Goal: Task Accomplishment & Management: Use online tool/utility

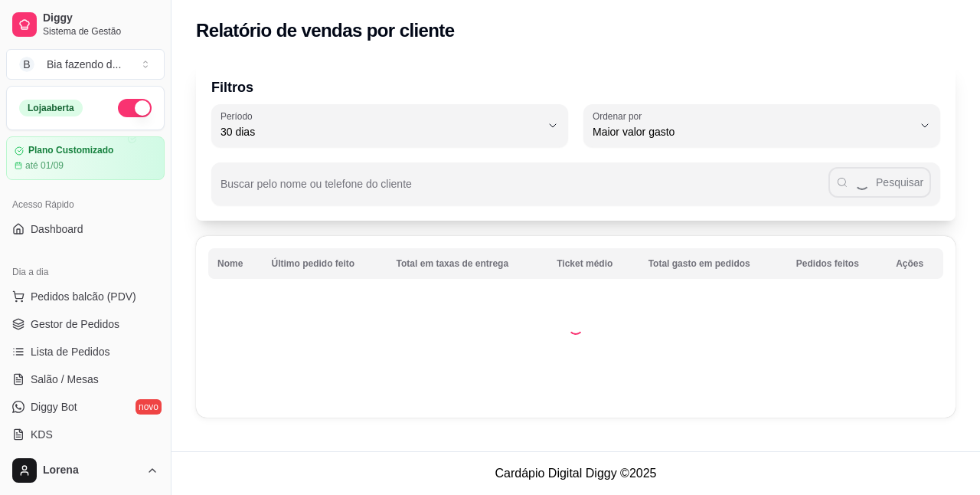
select select "30"
select select "HIGHEST_TOTAL_SPENT_WITH_ORDERS"
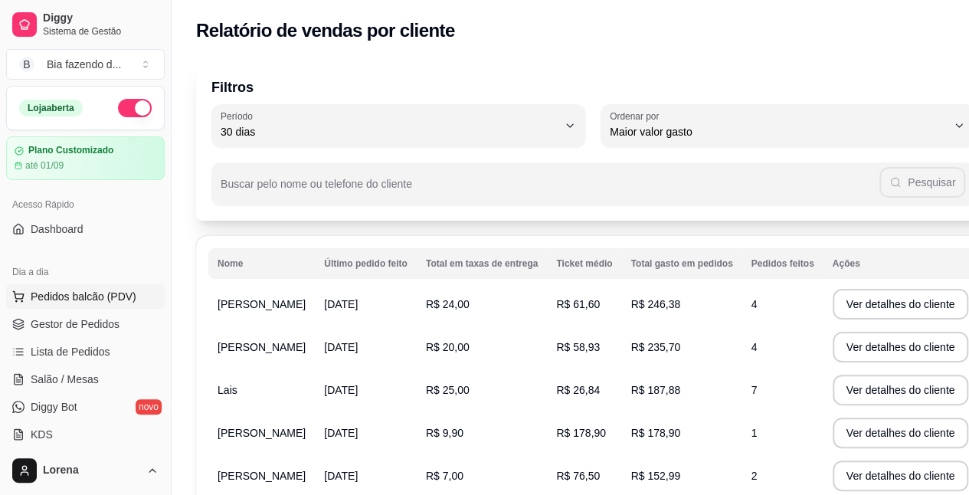
click at [121, 291] on span "Pedidos balcão (PDV)" at bounding box center [84, 296] width 106 height 15
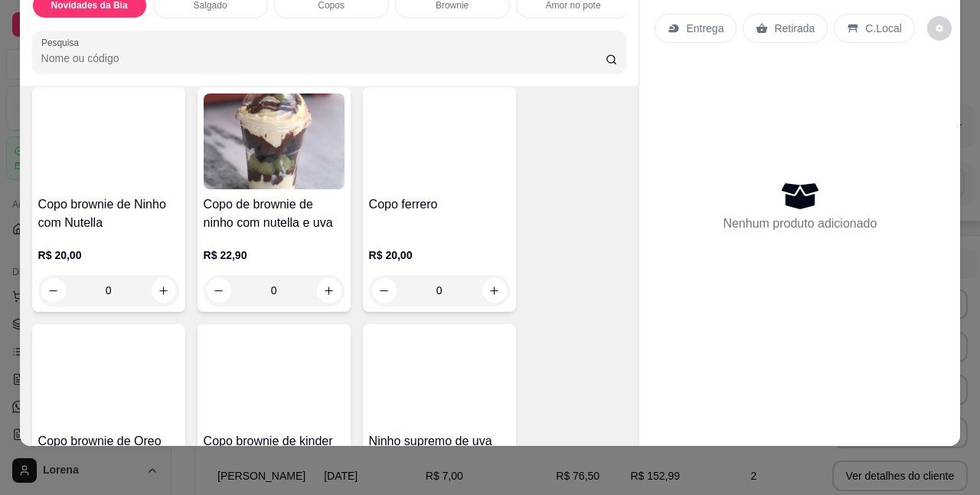
scroll to position [689, 0]
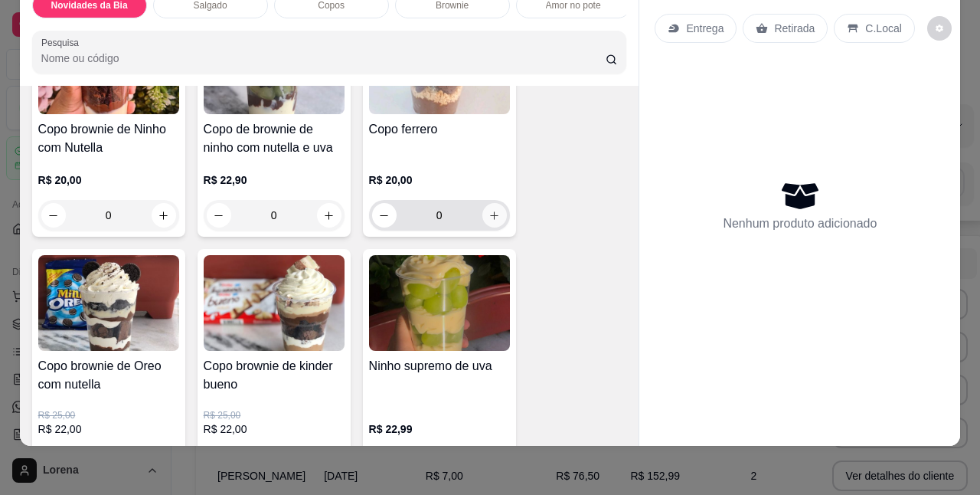
click at [492, 214] on icon "increase-product-quantity" at bounding box center [494, 215] width 11 height 11
type input "1"
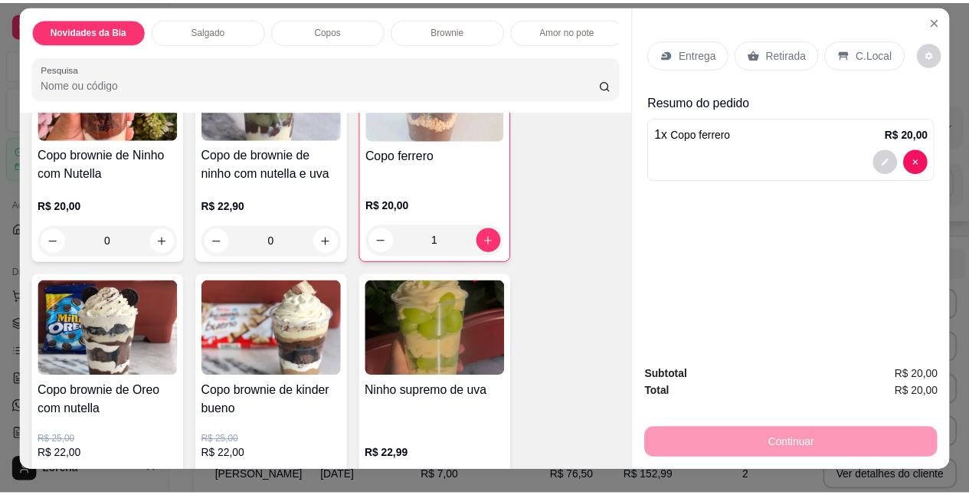
scroll to position [0, 0]
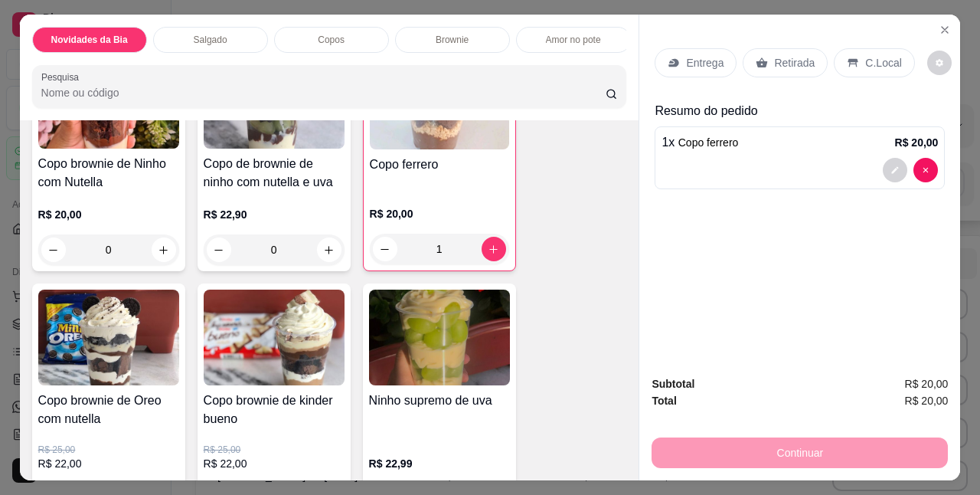
click at [783, 55] on p "Retirada" at bounding box center [794, 62] width 41 height 15
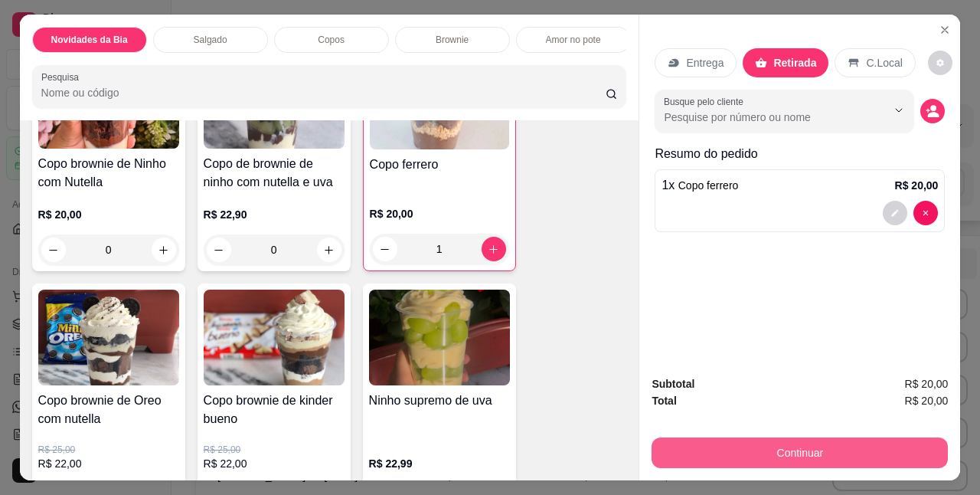
click at [837, 453] on button "Continuar" at bounding box center [800, 452] width 296 height 31
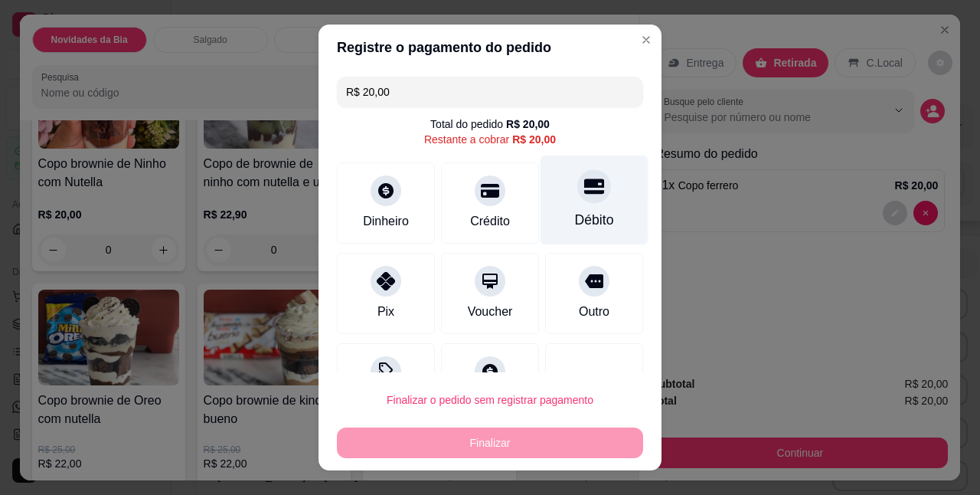
click at [546, 211] on div "Débito" at bounding box center [595, 200] width 108 height 90
type input "R$ 0,00"
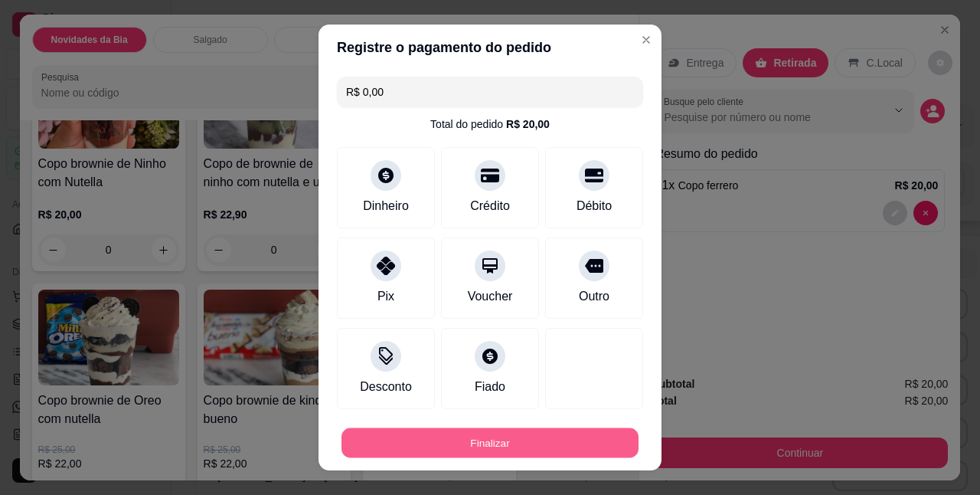
click at [551, 439] on button "Finalizar" at bounding box center [489, 442] width 297 height 30
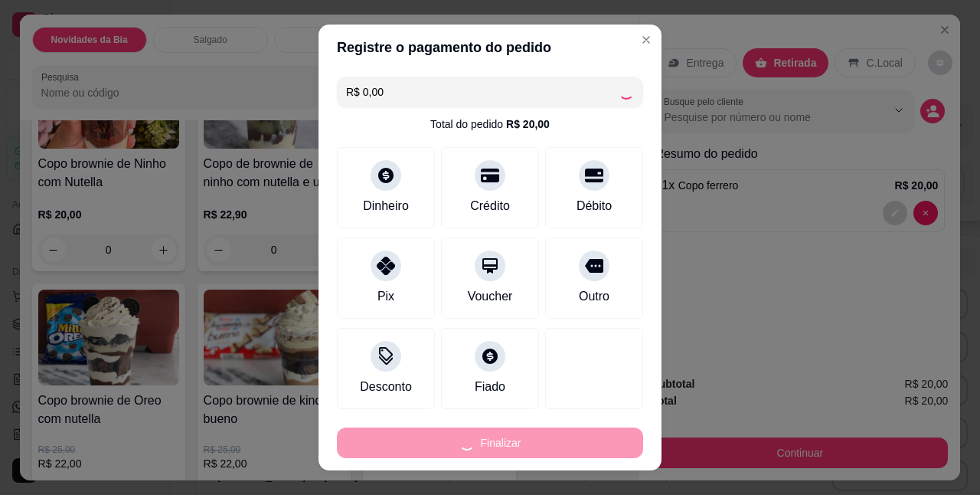
type input "0"
type input "-R$ 20,00"
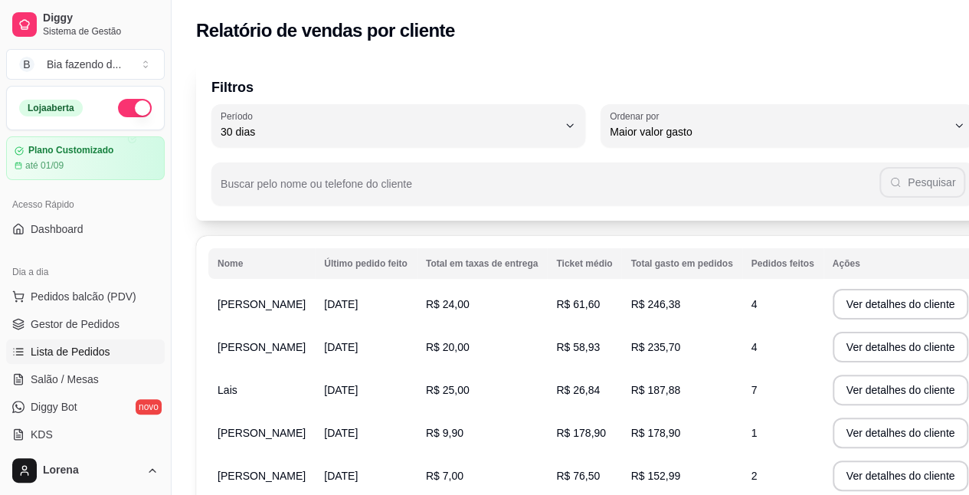
click at [77, 354] on span "Lista de Pedidos" at bounding box center [71, 351] width 80 height 15
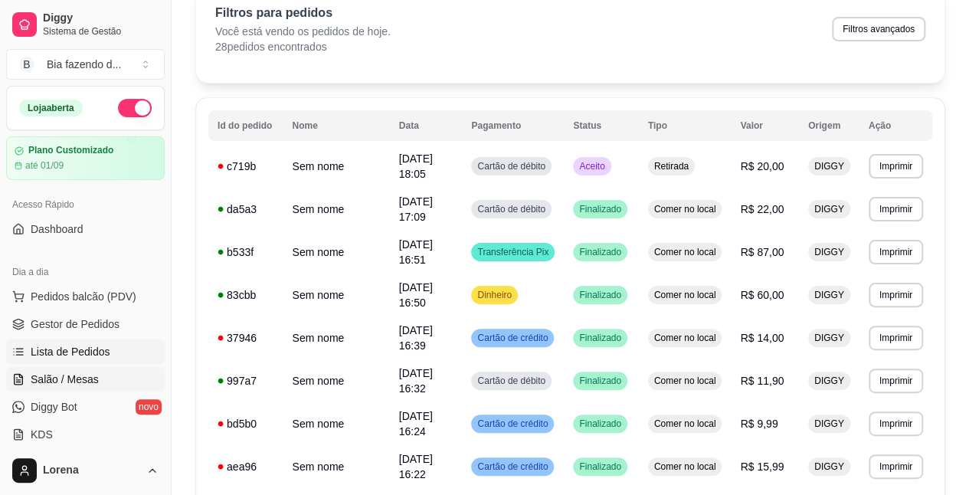
scroll to position [153, 0]
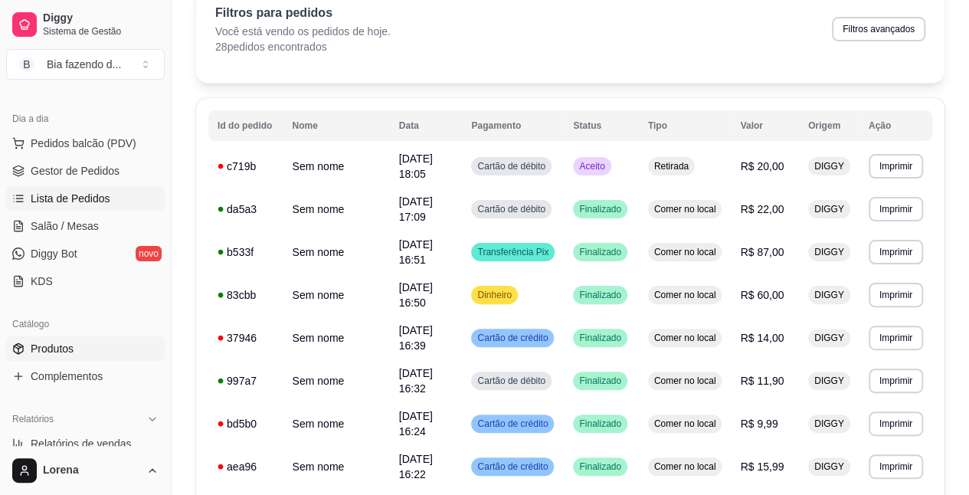
click at [90, 346] on link "Produtos" at bounding box center [85, 348] width 158 height 25
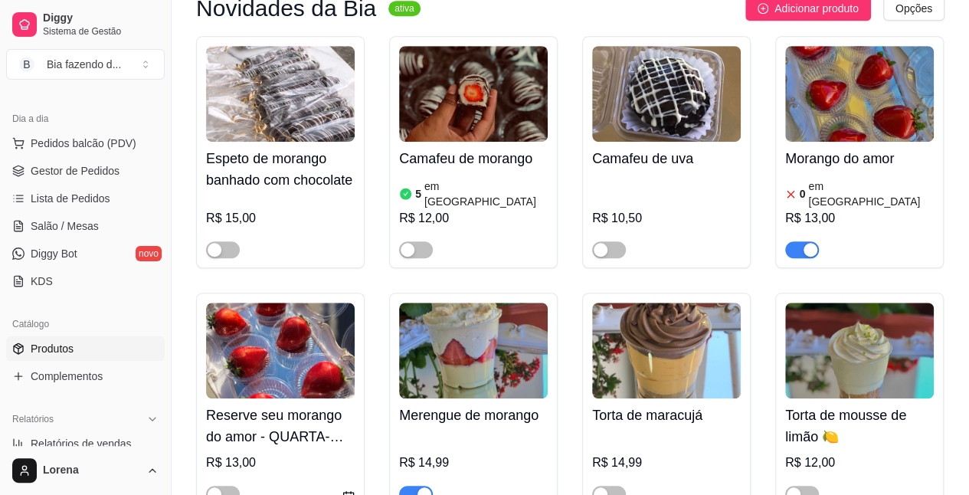
scroll to position [383, 0]
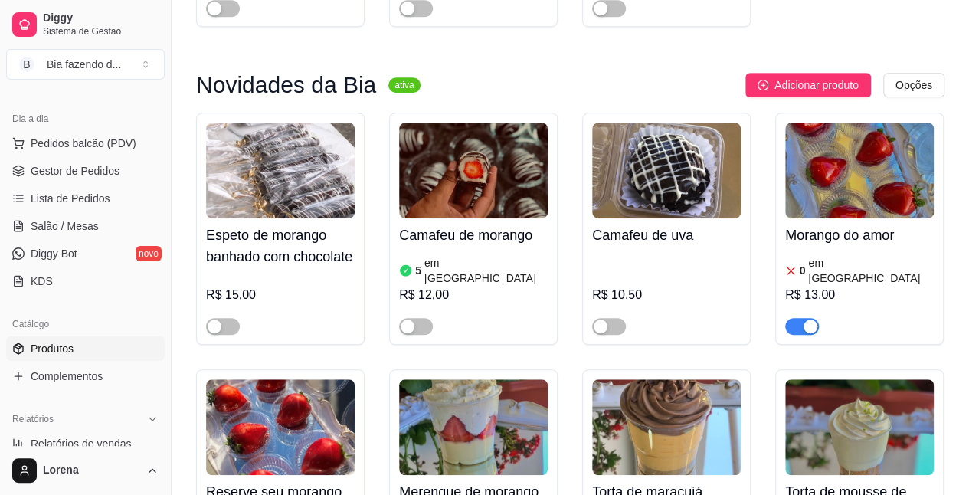
click at [480, 286] on article "em [GEOGRAPHIC_DATA]" at bounding box center [485, 270] width 123 height 31
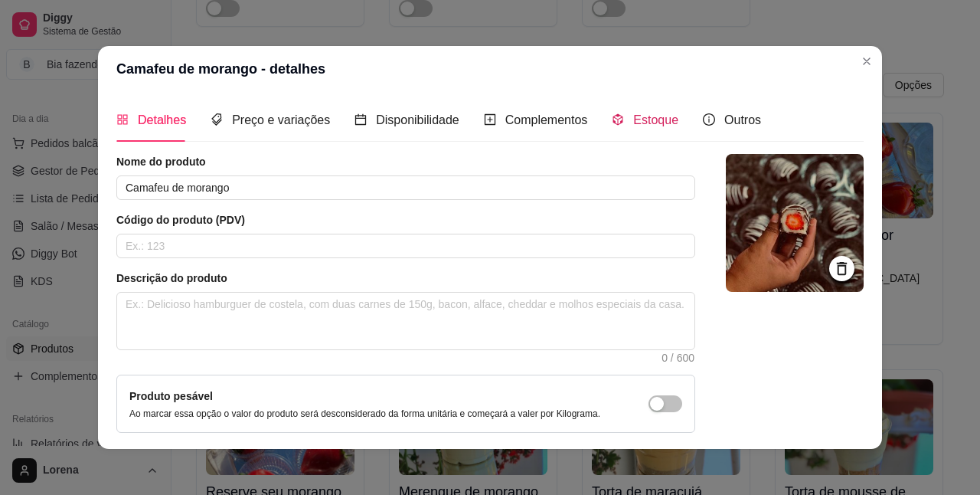
click at [635, 125] on span "Estoque" at bounding box center [655, 119] width 45 height 13
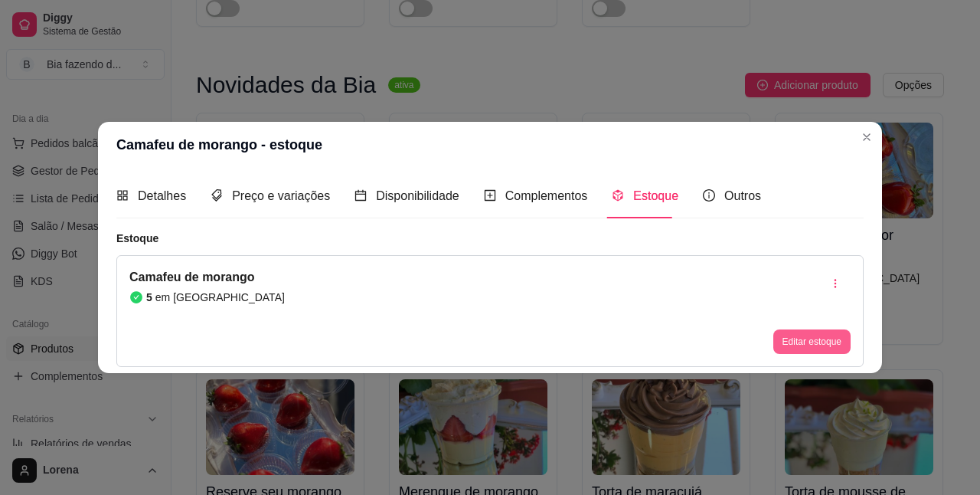
click at [802, 332] on button "Editar estoque" at bounding box center [811, 341] width 77 height 25
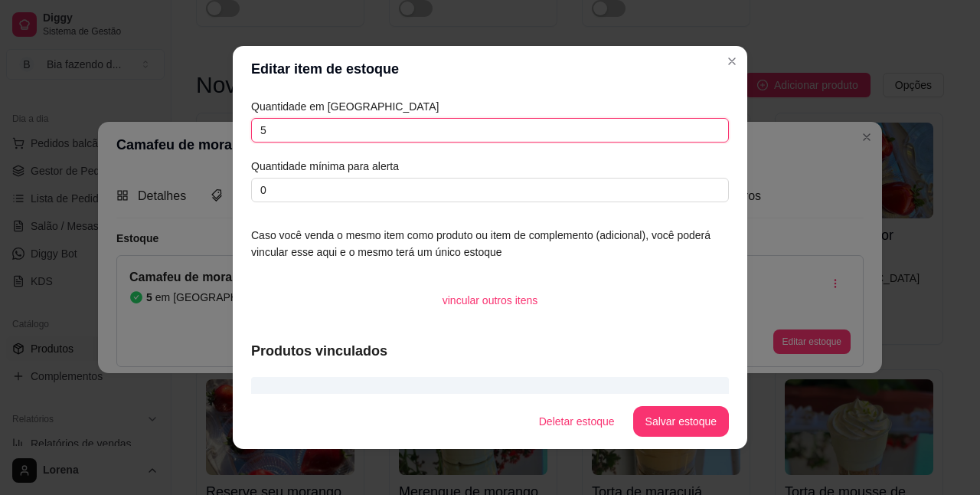
click at [288, 130] on input "5" at bounding box center [490, 130] width 478 height 25
type input "0"
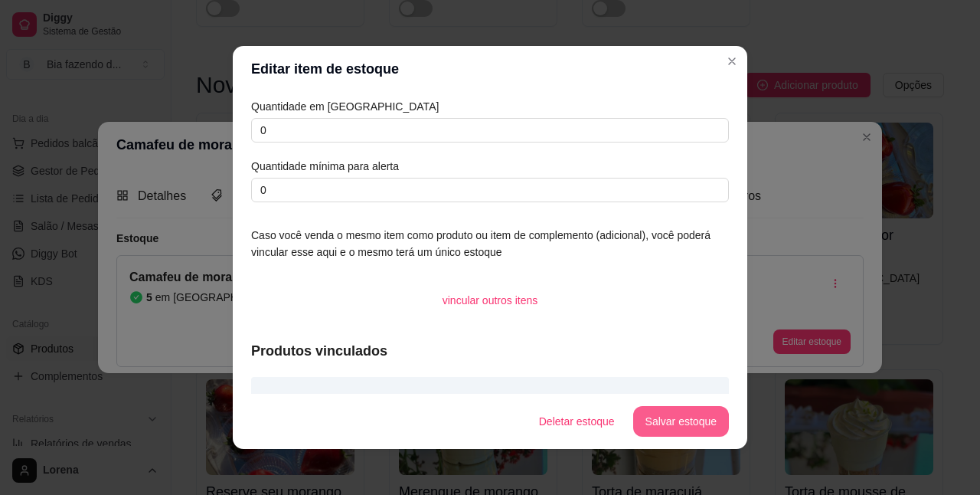
click at [649, 414] on button "Salvar estoque" at bounding box center [681, 421] width 96 height 31
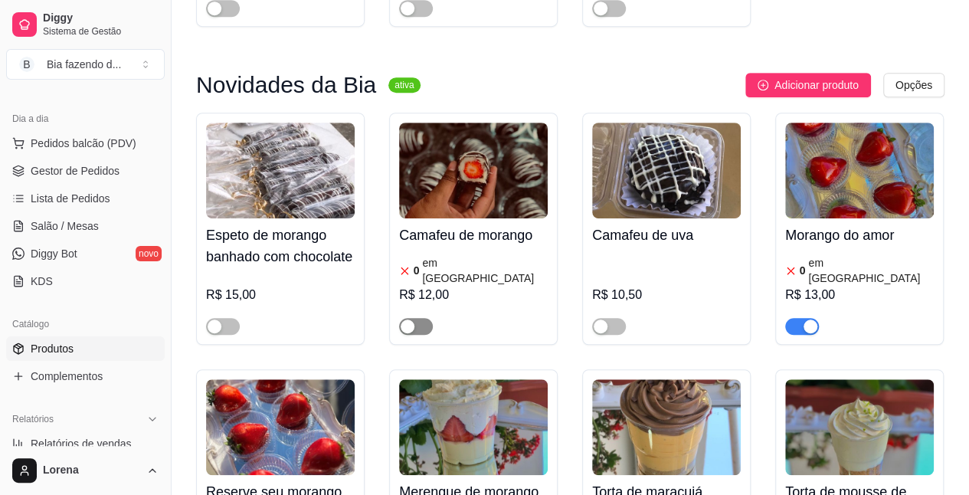
click at [415, 334] on span "button" at bounding box center [416, 326] width 34 height 17
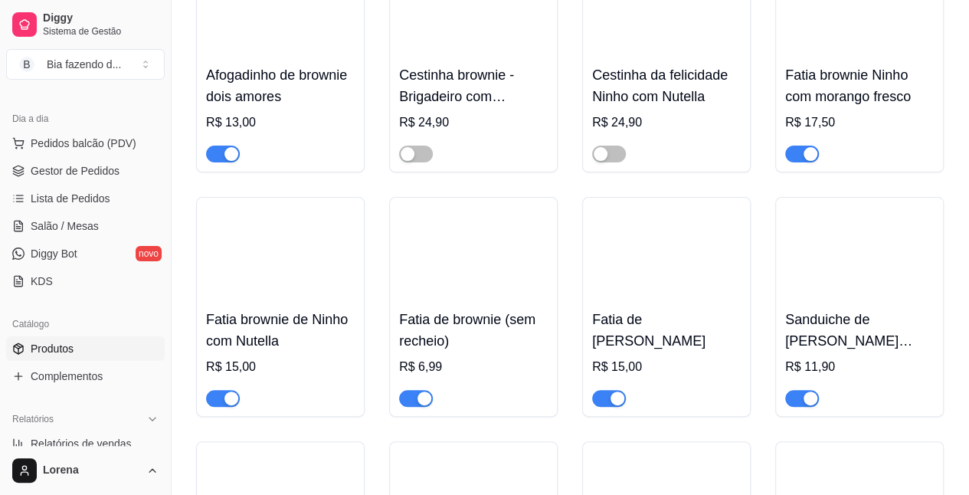
scroll to position [3139, 0]
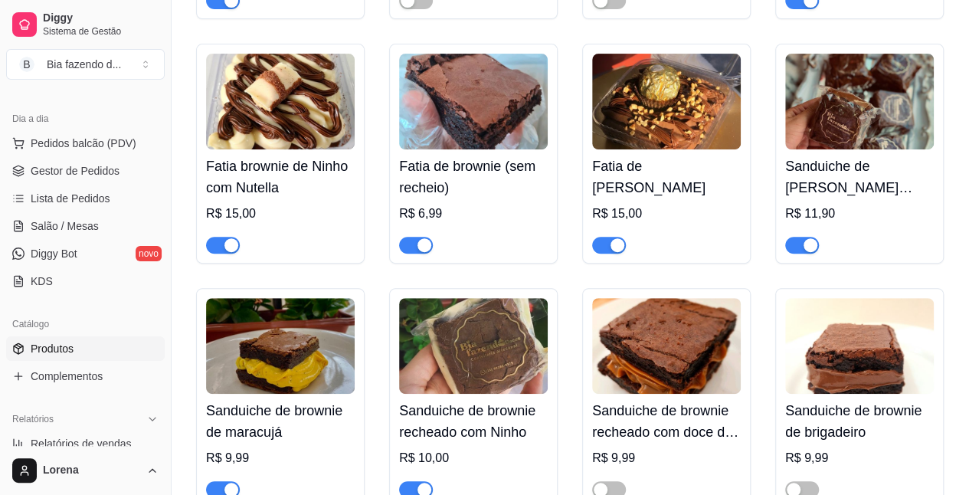
click at [302, 179] on h4 "Fatia brownie de Ninho com Nutella" at bounding box center [280, 176] width 149 height 43
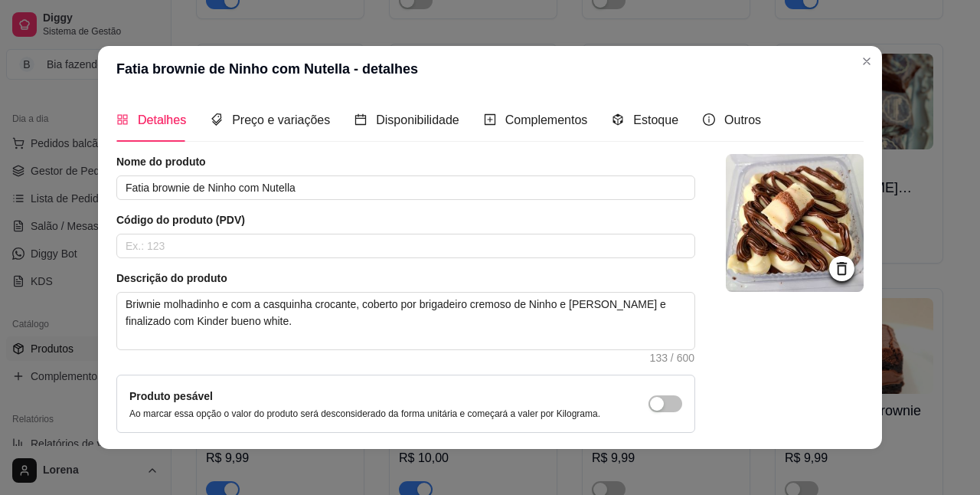
click at [623, 130] on div "Estoque" at bounding box center [645, 120] width 67 height 44
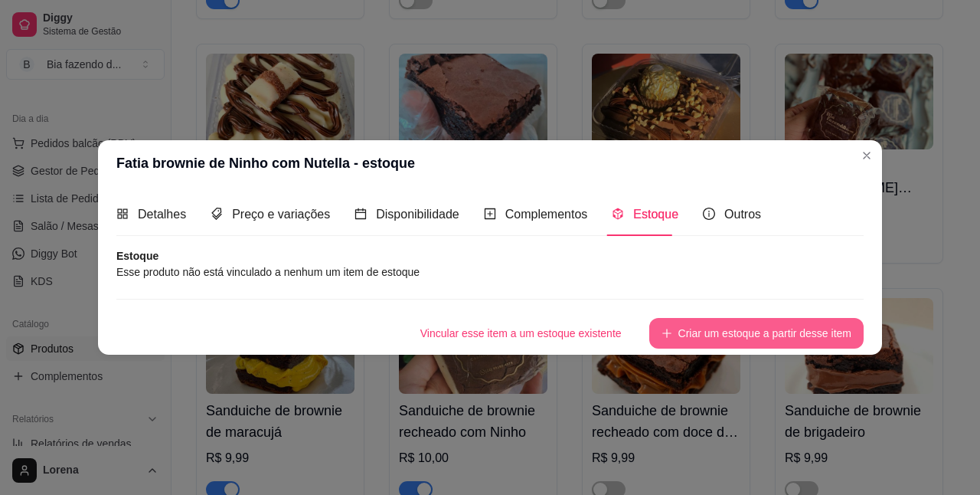
click at [728, 329] on button "Criar um estoque a partir desse item" at bounding box center [756, 333] width 214 height 31
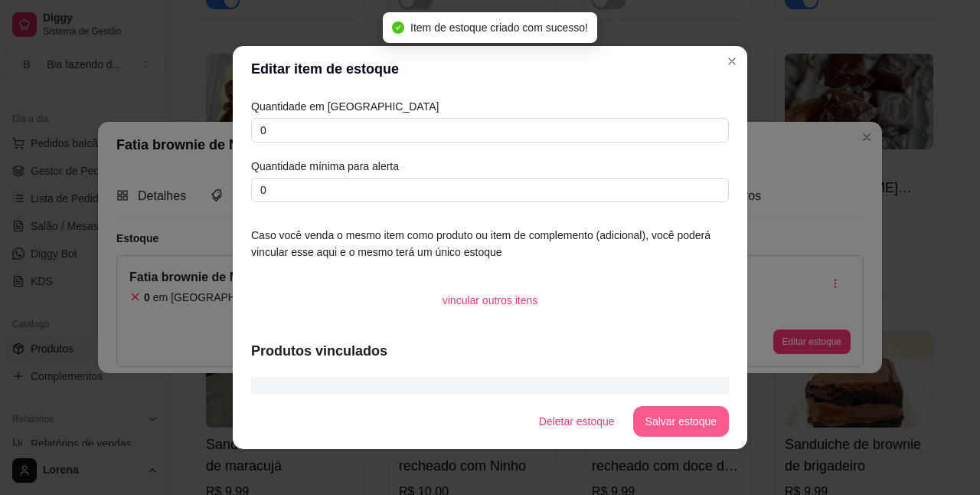
click at [696, 413] on button "Salvar estoque" at bounding box center [681, 421] width 96 height 31
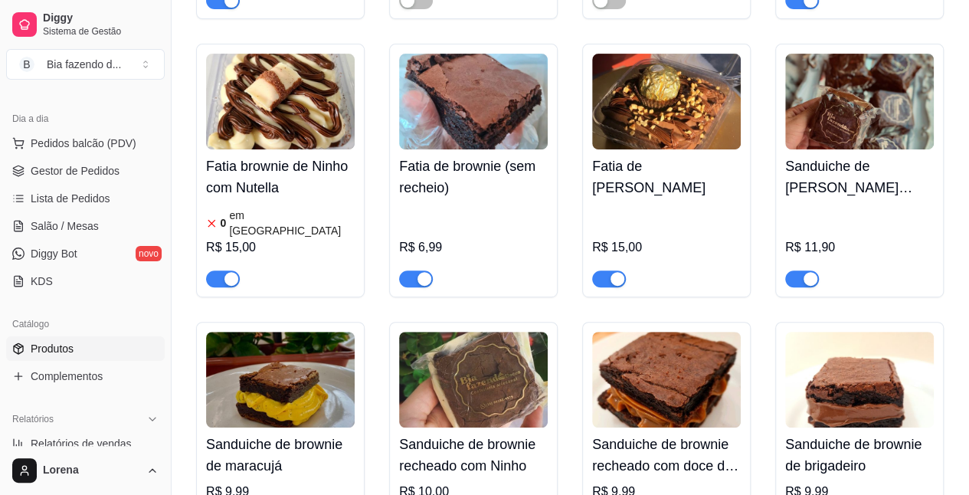
click at [424, 272] on div "button" at bounding box center [424, 279] width 14 height 14
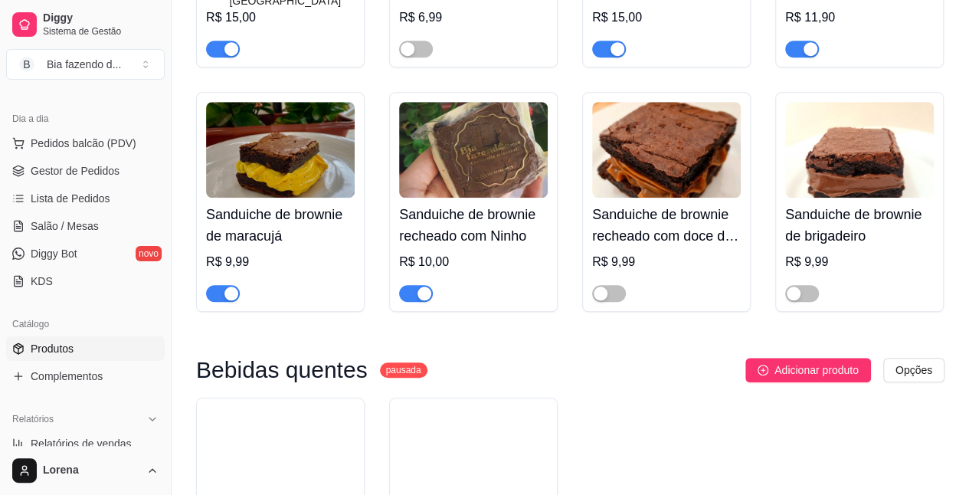
scroll to position [3446, 0]
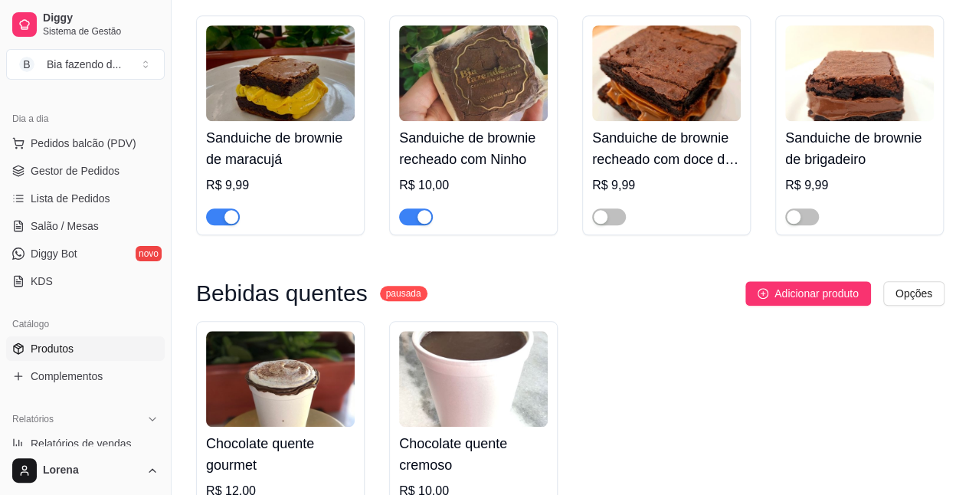
click at [281, 94] on img at bounding box center [280, 73] width 149 height 96
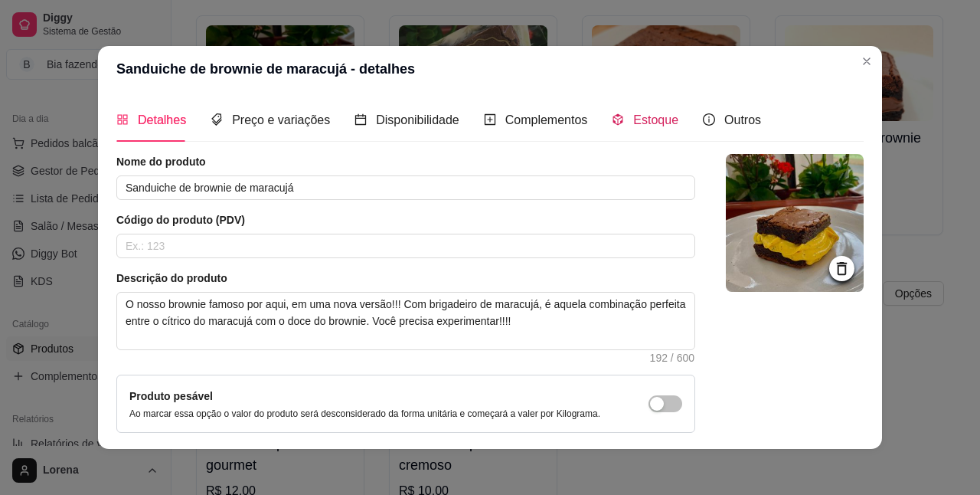
click at [636, 123] on span "Estoque" at bounding box center [655, 119] width 45 height 13
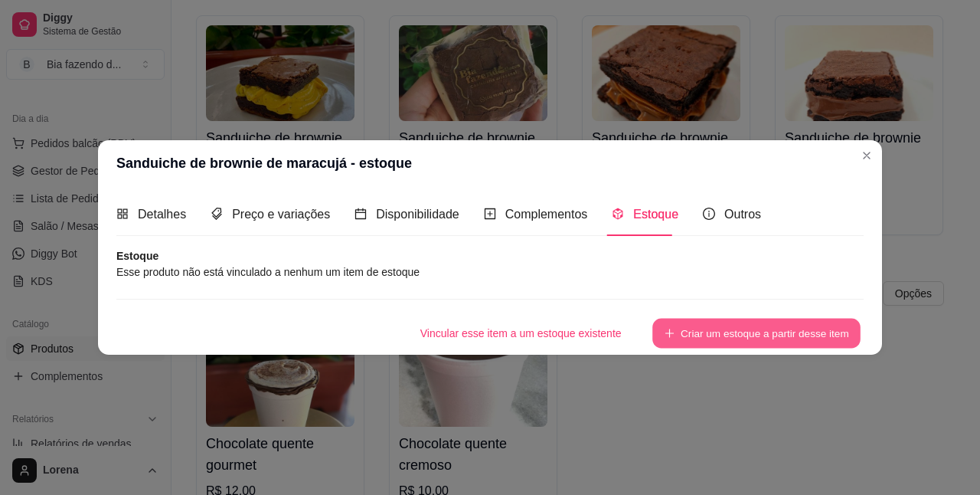
click at [724, 345] on button "Criar um estoque a partir desse item" at bounding box center [756, 334] width 208 height 30
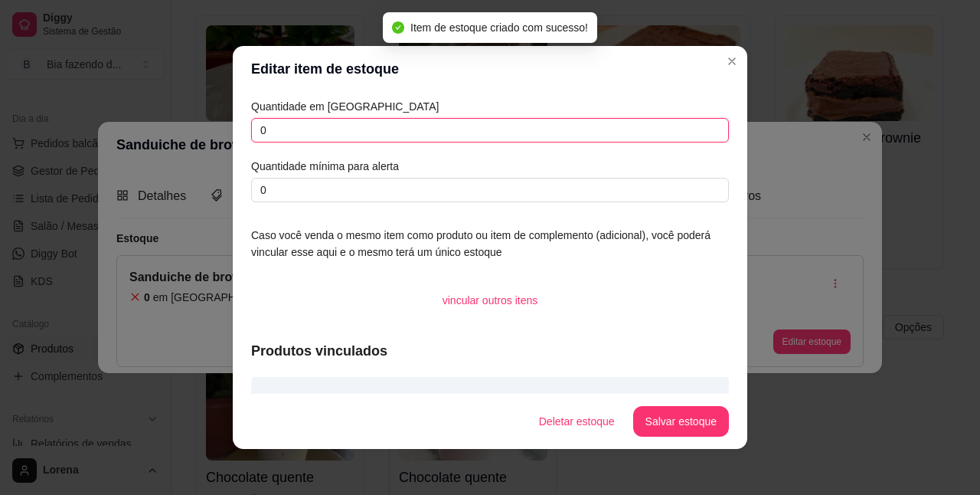
click at [337, 137] on input "0" at bounding box center [490, 130] width 478 height 25
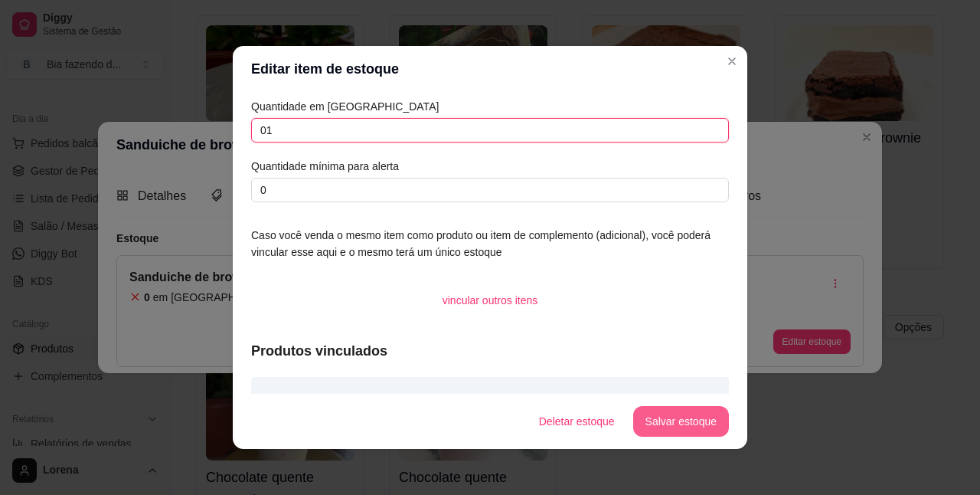
type input "01"
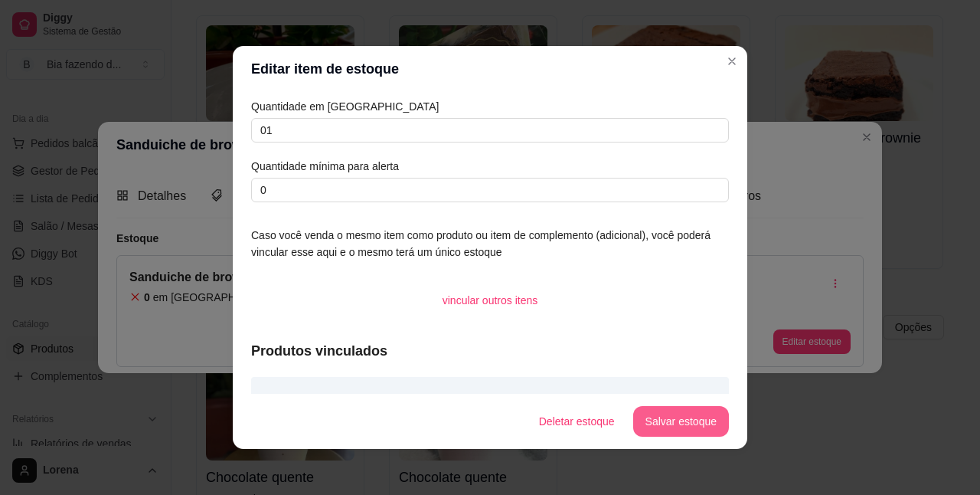
click at [640, 422] on button "Salvar estoque" at bounding box center [681, 421] width 96 height 31
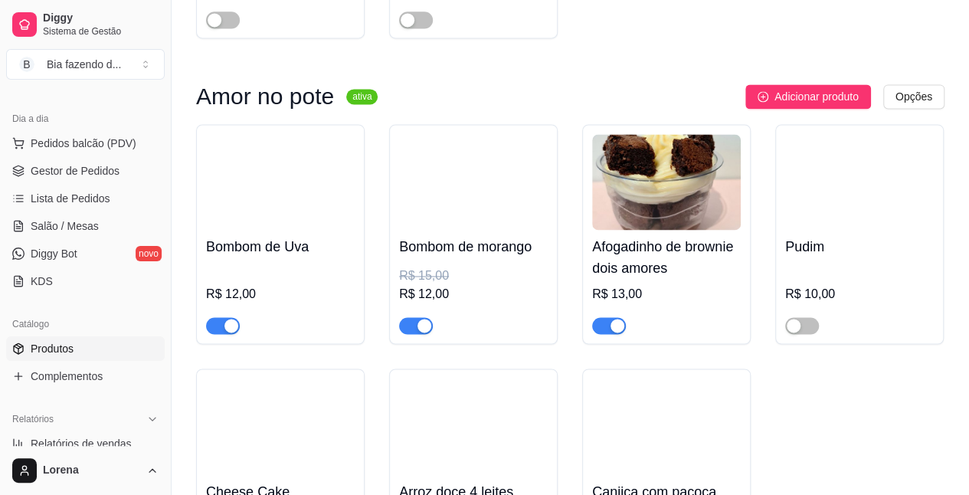
scroll to position [4058, 0]
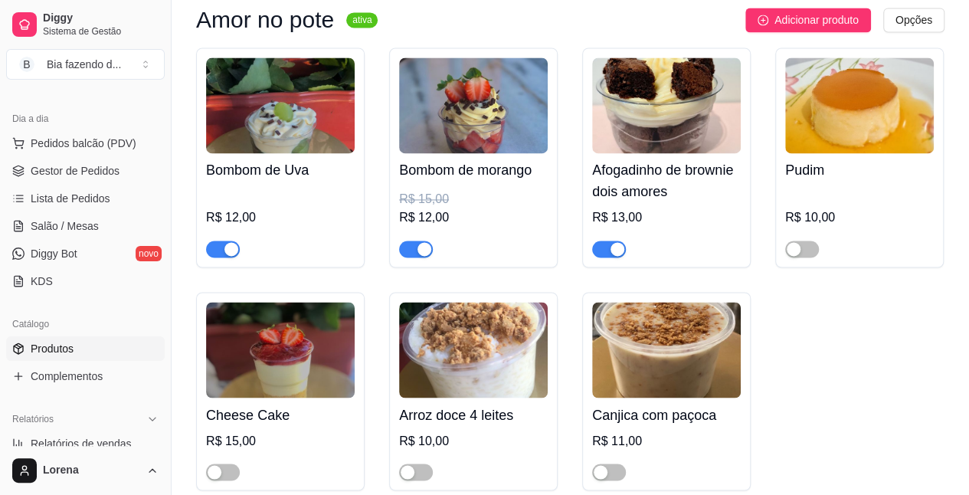
click at [464, 159] on div "Bombom de morango R$ 15,00 R$ 12,00" at bounding box center [473, 205] width 149 height 104
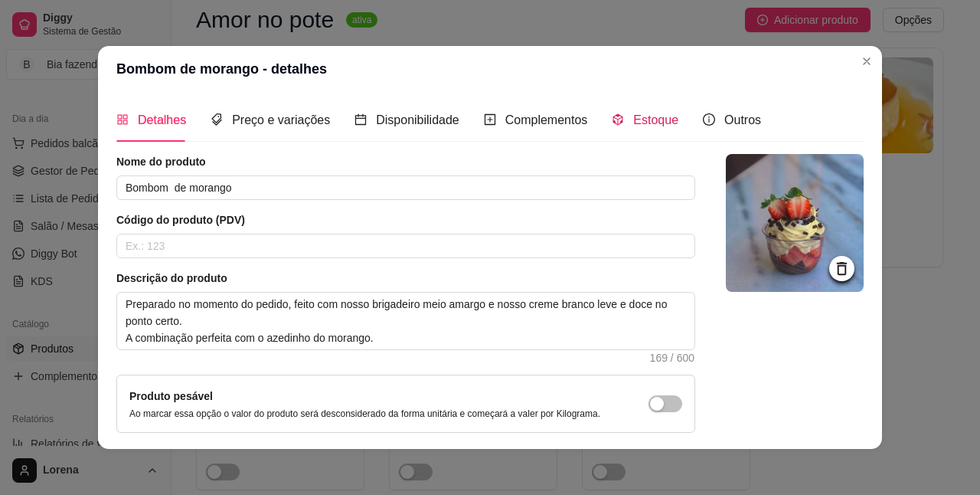
click at [616, 126] on div "Estoque" at bounding box center [645, 119] width 67 height 19
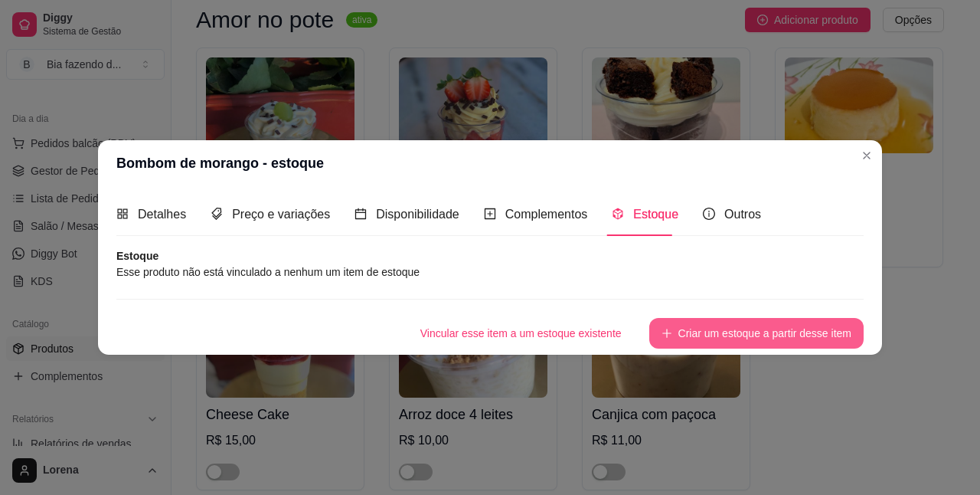
click at [719, 325] on button "Criar um estoque a partir desse item" at bounding box center [756, 333] width 214 height 31
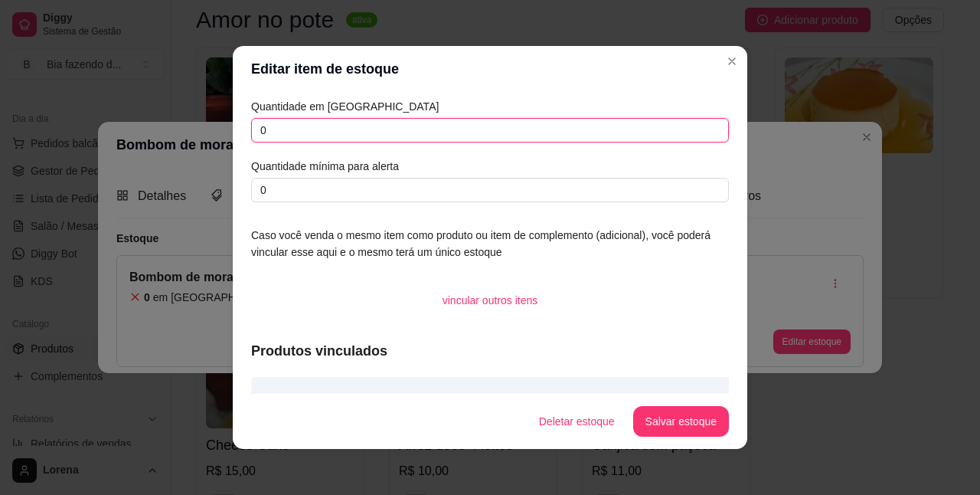
click at [306, 136] on input "0" at bounding box center [490, 130] width 478 height 25
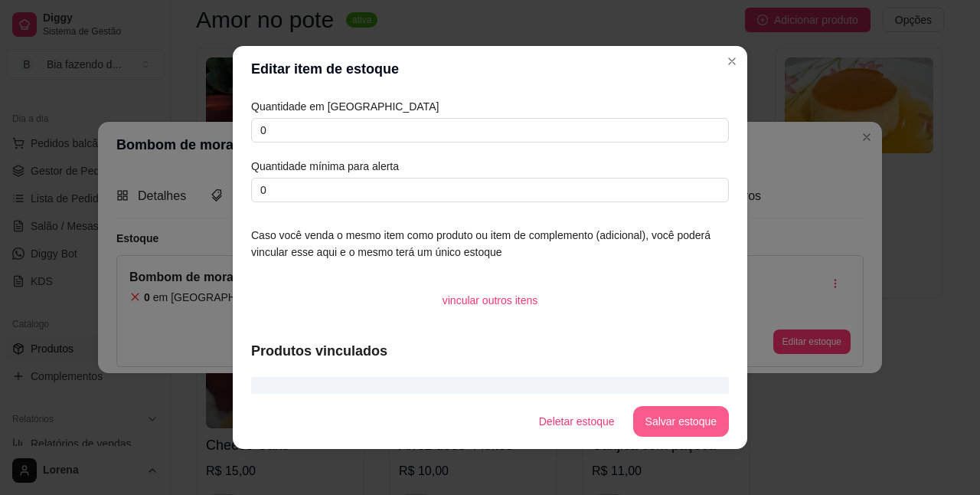
click at [633, 417] on button "Salvar estoque" at bounding box center [681, 421] width 96 height 31
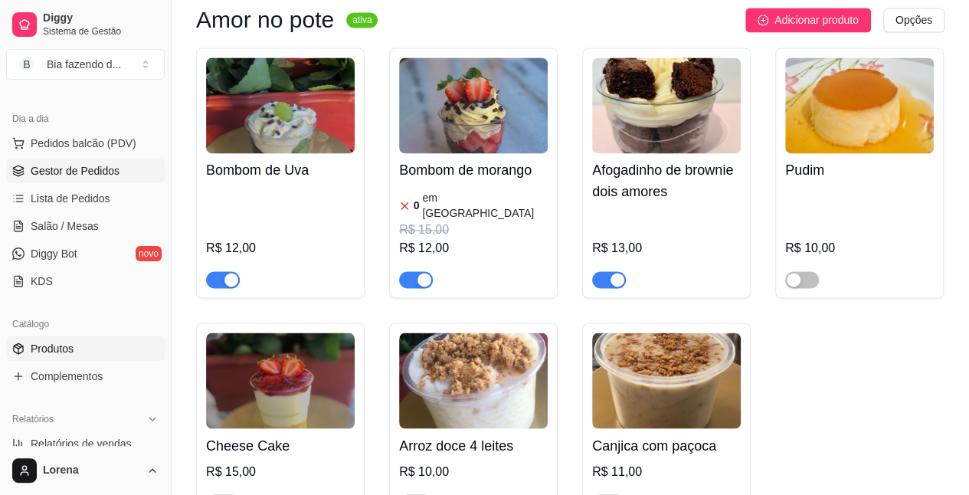
click at [124, 175] on link "Gestor de Pedidos" at bounding box center [85, 170] width 158 height 25
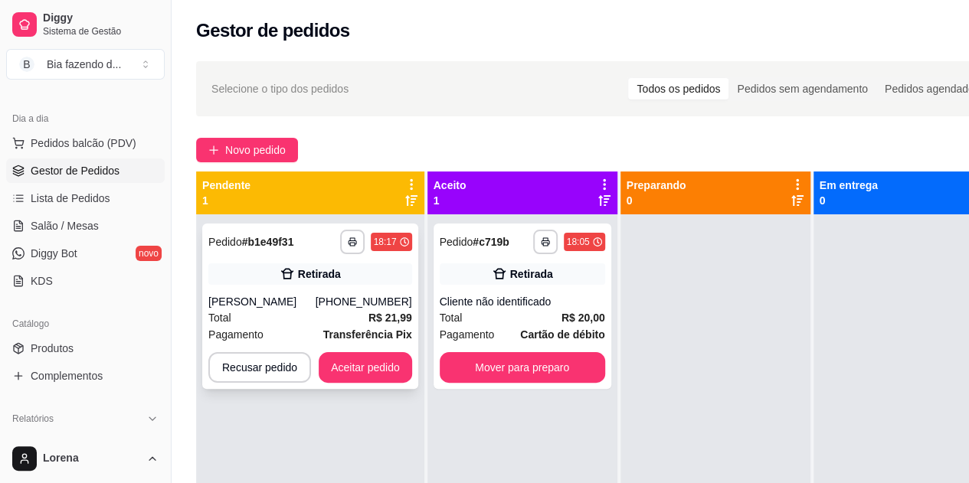
click at [295, 292] on div "**********" at bounding box center [310, 306] width 216 height 165
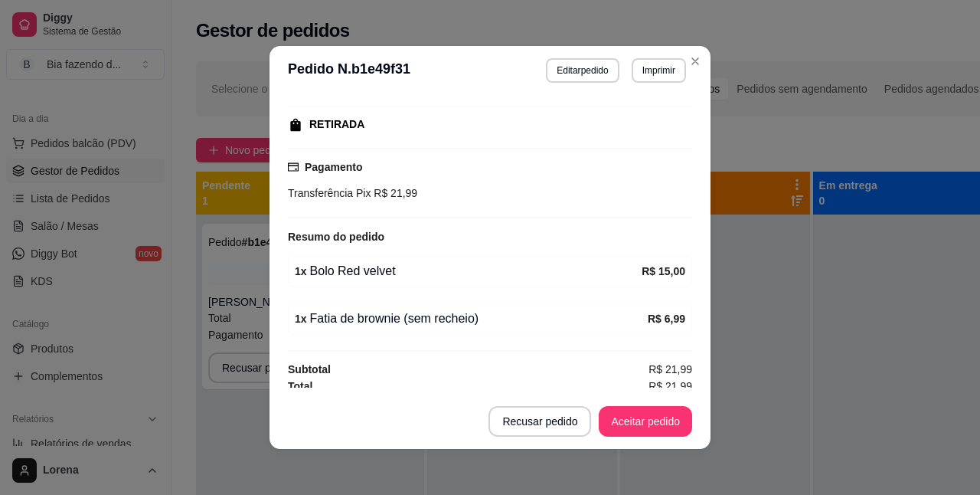
scroll to position [234, 0]
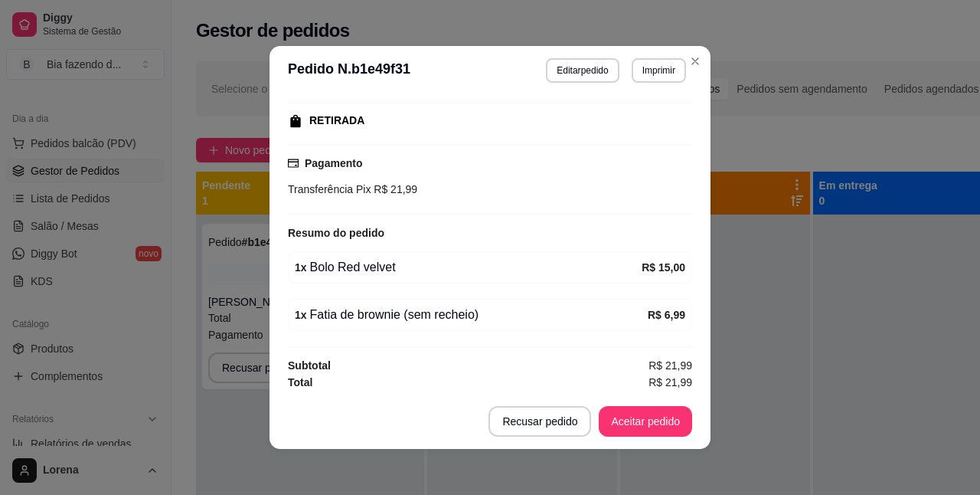
click at [446, 315] on div "1 x Fatia de brownie (sem recheio)" at bounding box center [471, 315] width 353 height 18
click at [454, 311] on div "1 x Fatia de brownie (sem recheio)" at bounding box center [471, 315] width 353 height 18
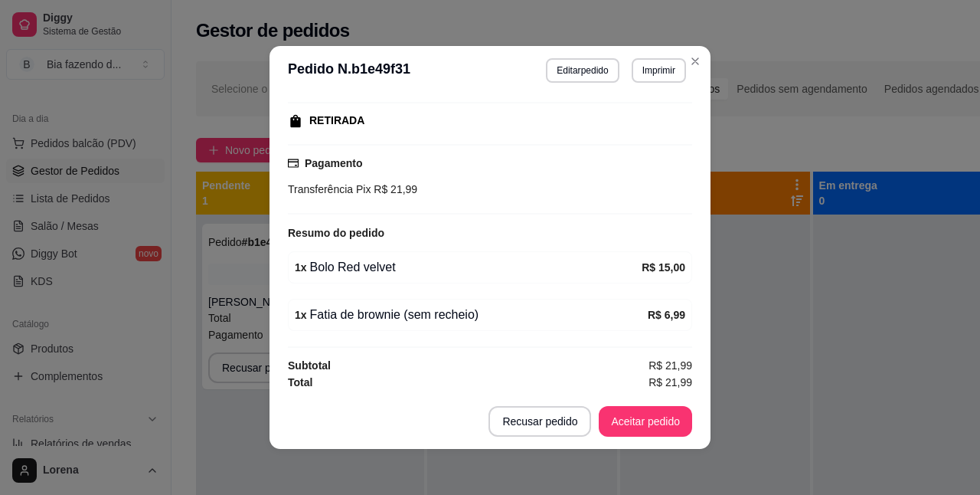
click at [637, 326] on div "1 x Fatia de brownie (sem recheio) R$ 6,99" at bounding box center [490, 315] width 404 height 32
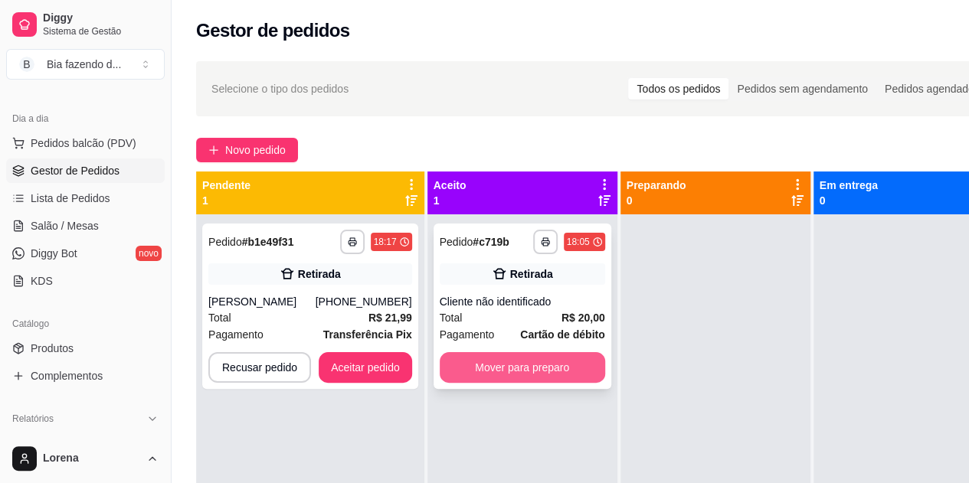
click at [564, 372] on button "Mover para preparo" at bounding box center [521, 367] width 165 height 31
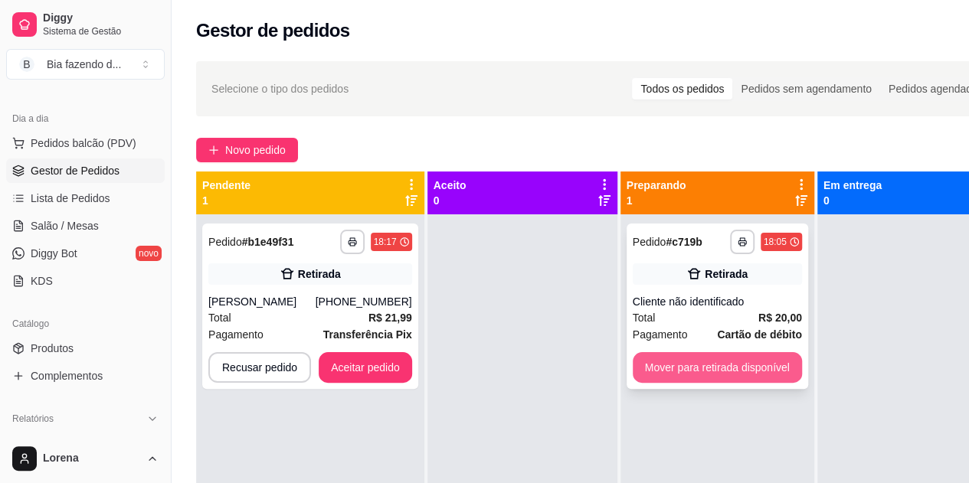
click at [689, 368] on button "Mover para retirada disponível" at bounding box center [716, 367] width 169 height 31
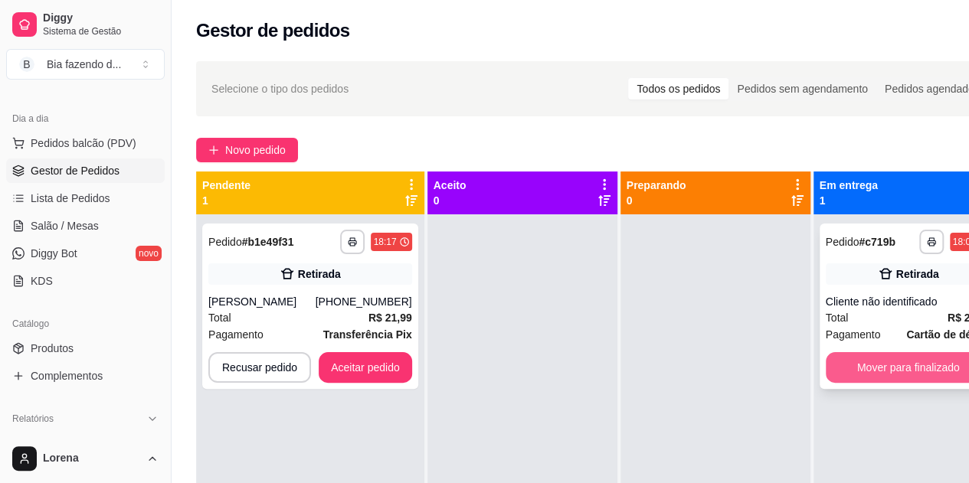
click at [888, 363] on button "Mover para finalizado" at bounding box center [907, 367] width 165 height 31
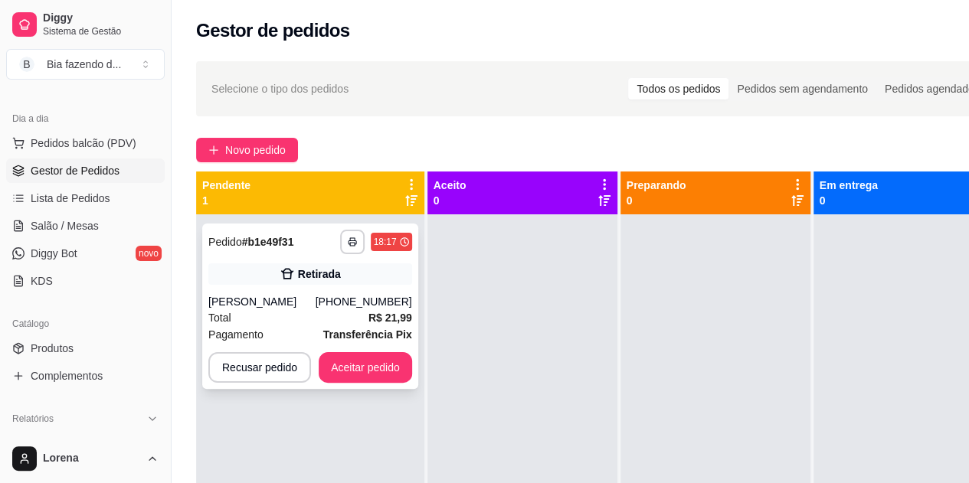
click at [300, 318] on div "Total R$ 21,99" at bounding box center [310, 317] width 204 height 17
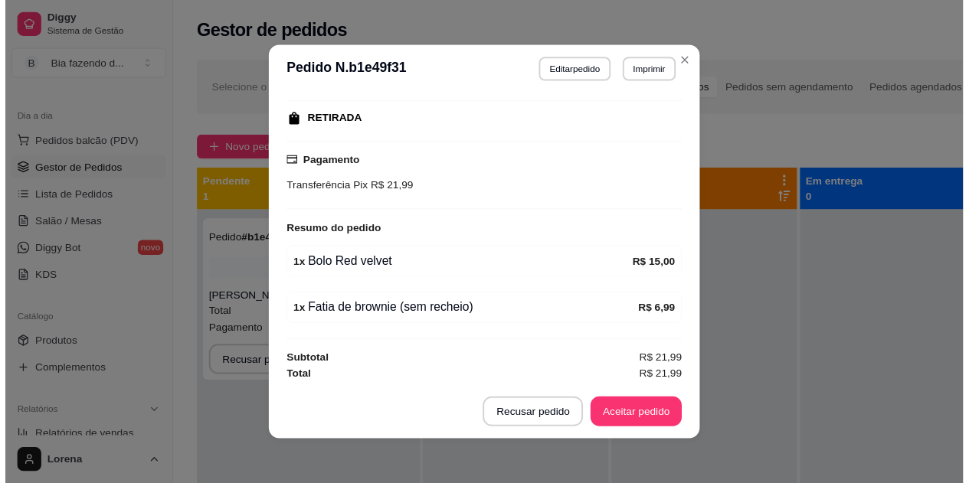
scroll to position [3, 0]
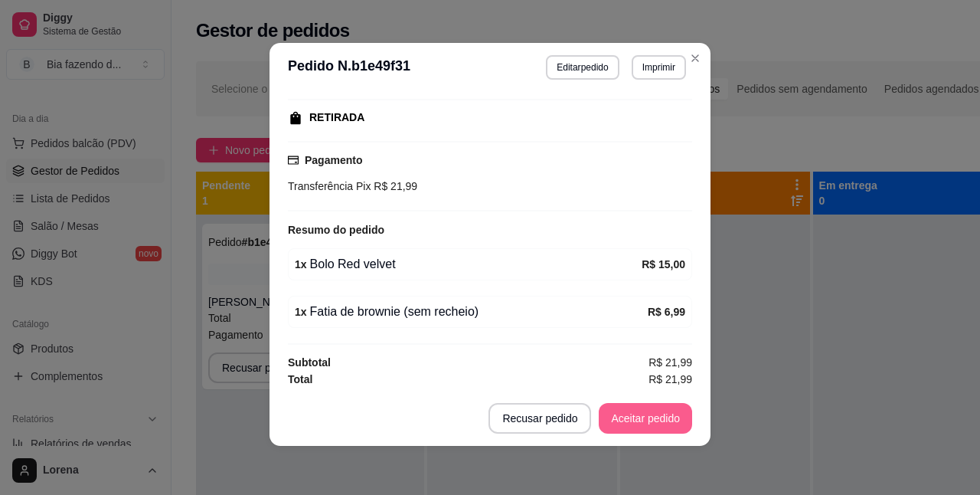
click at [626, 430] on button "Aceitar pedido" at bounding box center [645, 418] width 93 height 31
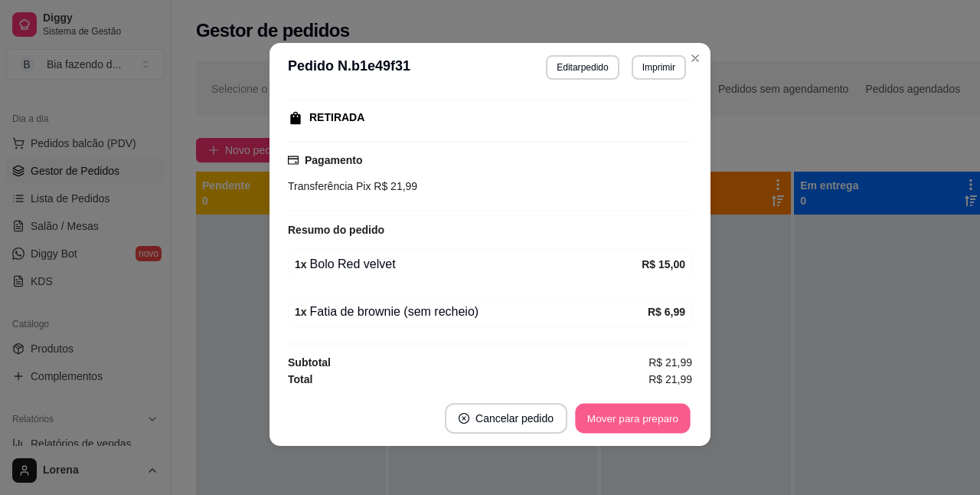
click at [609, 421] on button "Mover para preparo" at bounding box center [632, 419] width 115 height 30
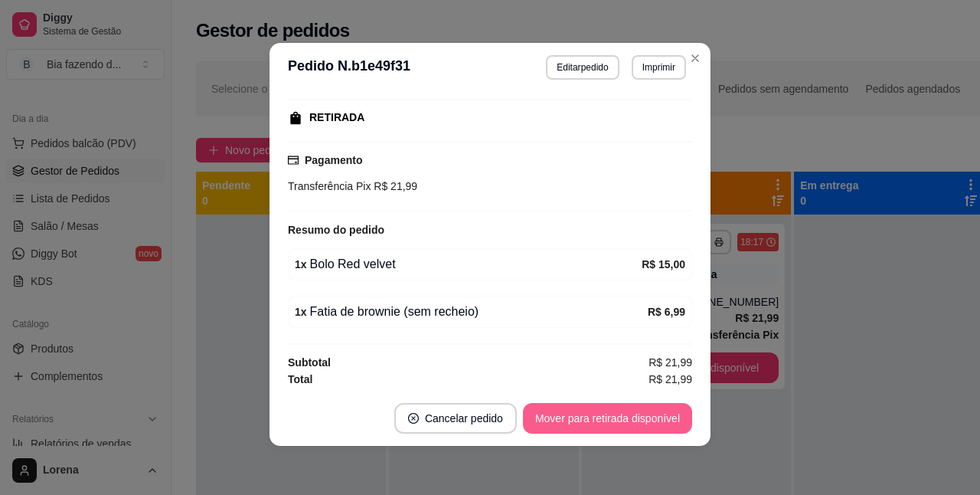
click at [620, 418] on button "Mover para retirada disponível" at bounding box center [607, 418] width 169 height 31
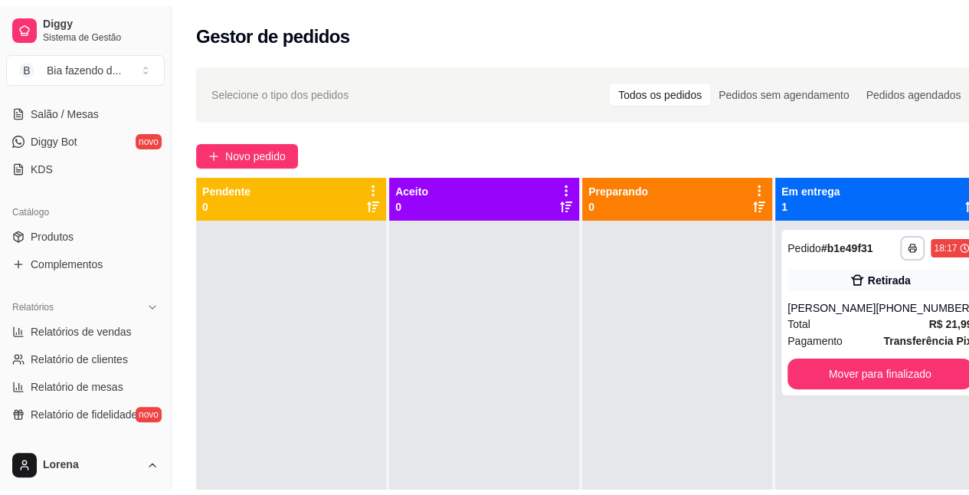
scroll to position [306, 0]
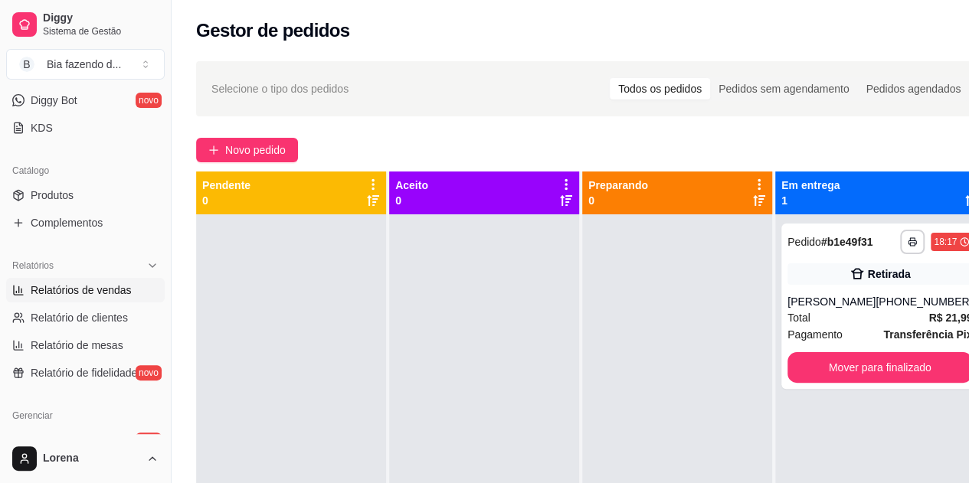
click at [93, 292] on span "Relatórios de vendas" at bounding box center [81, 290] width 101 height 15
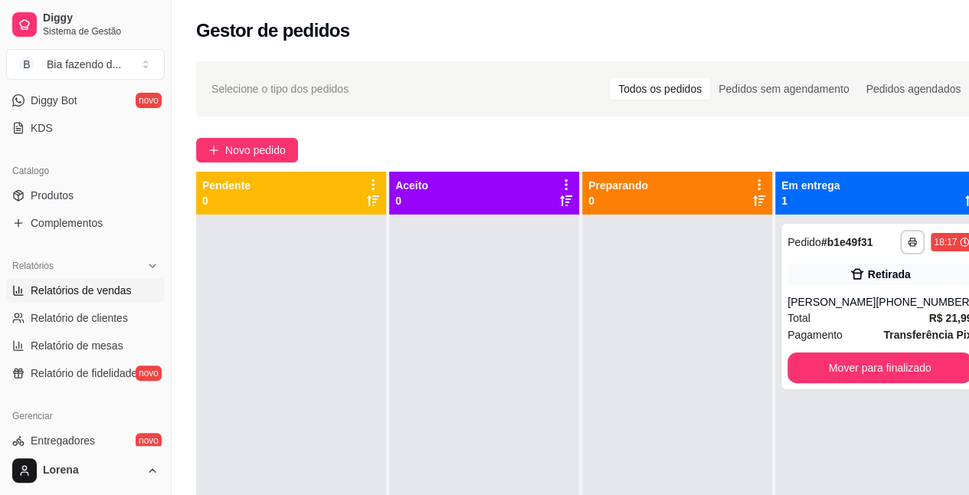
select select "ALL"
select select "0"
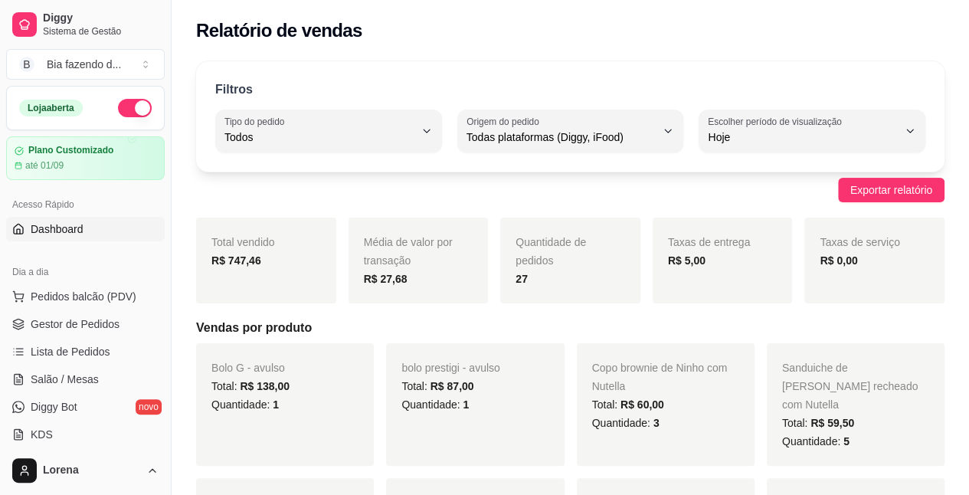
click at [49, 217] on link "Dashboard" at bounding box center [85, 229] width 158 height 25
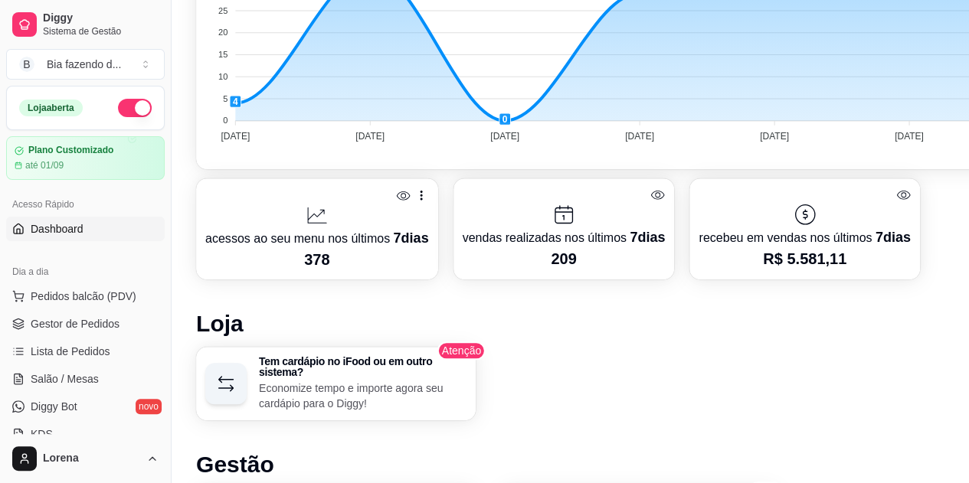
scroll to position [536, 0]
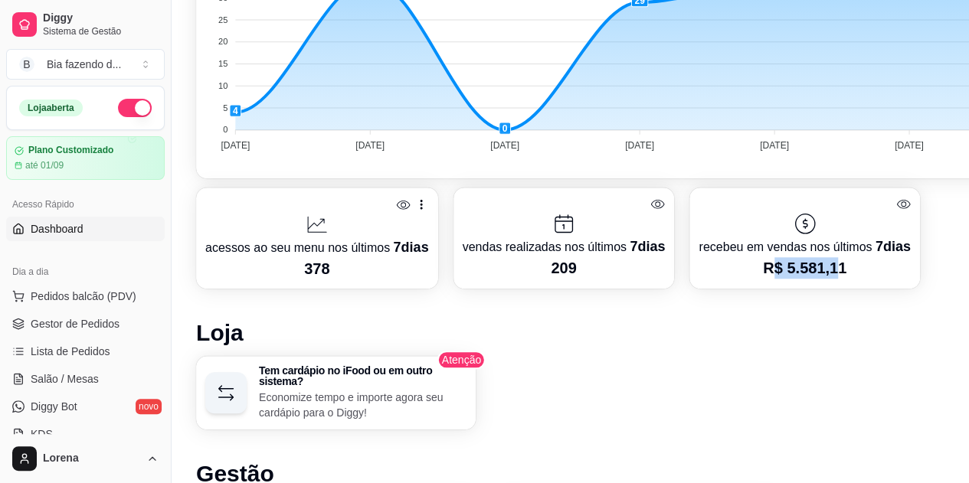
drag, startPoint x: 830, startPoint y: 266, endPoint x: 772, endPoint y: 286, distance: 61.5
click at [772, 286] on div "recebeu em vendas nos últimos 7 dias R$ 5.581,11" at bounding box center [804, 238] width 230 height 101
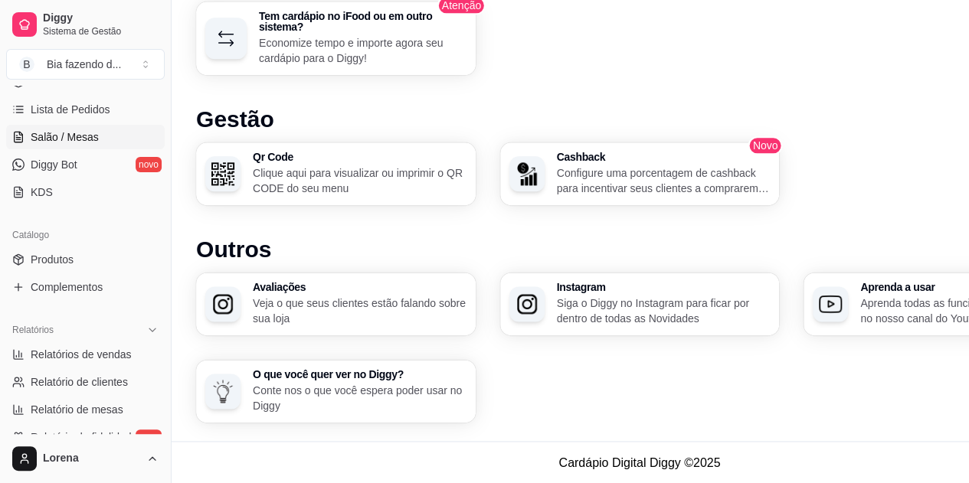
scroll to position [306, 0]
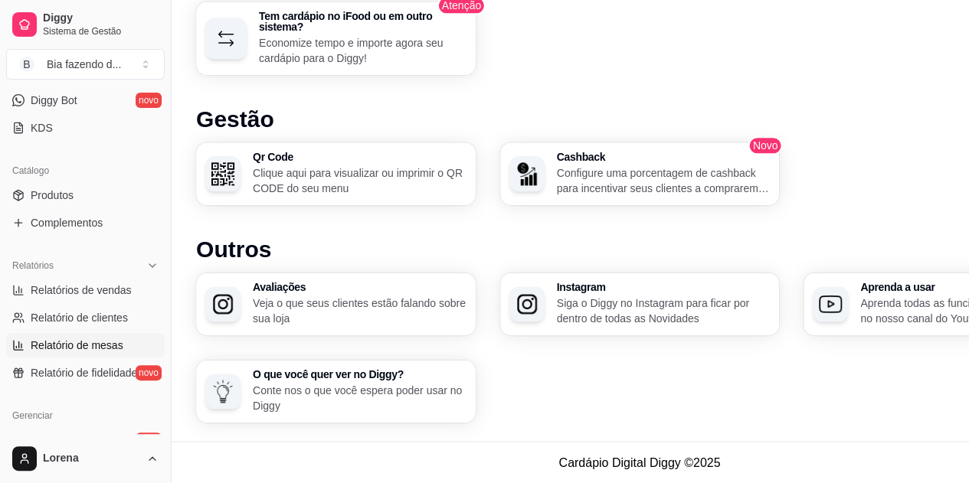
click at [77, 340] on span "Relatório de mesas" at bounding box center [77, 345] width 93 height 15
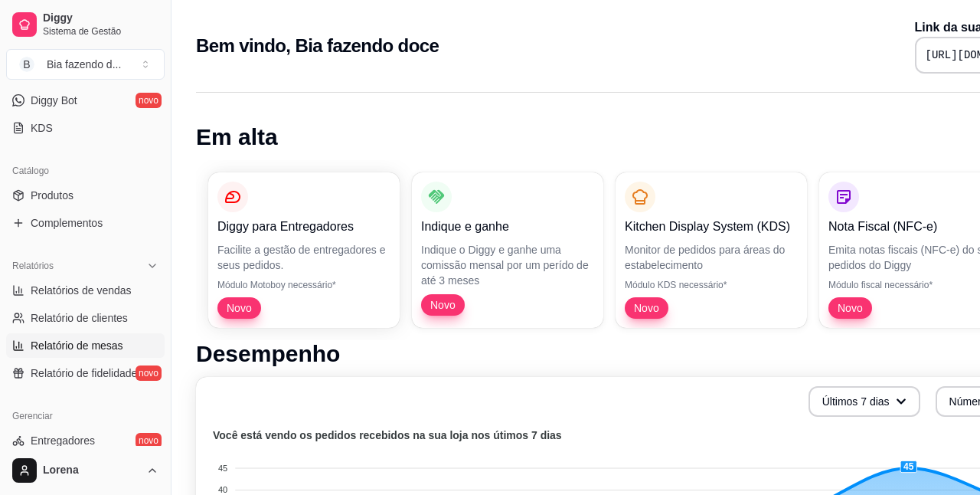
select select "TOTAL_OF_ORDERS"
select select "7"
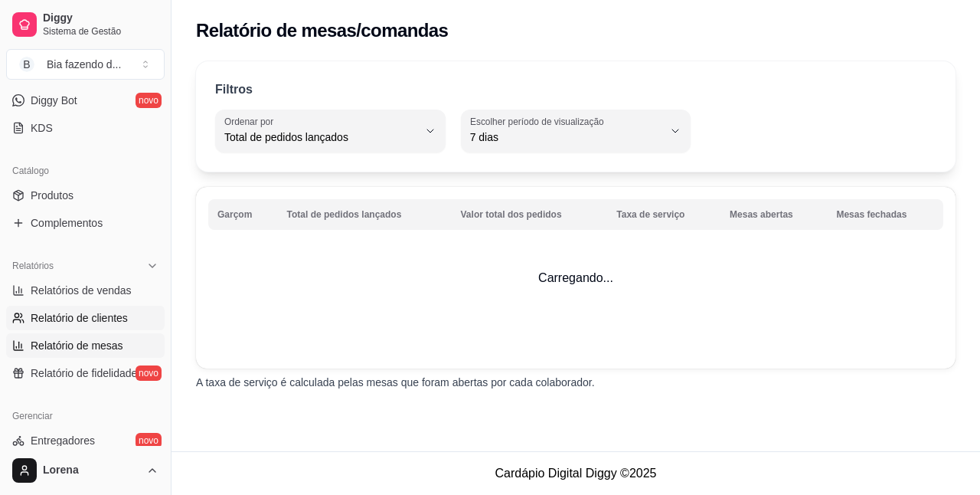
click at [80, 326] on link "Relatório de clientes" at bounding box center [85, 318] width 158 height 25
select select "30"
select select "HIGHEST_TOTAL_SPENT_WITH_ORDERS"
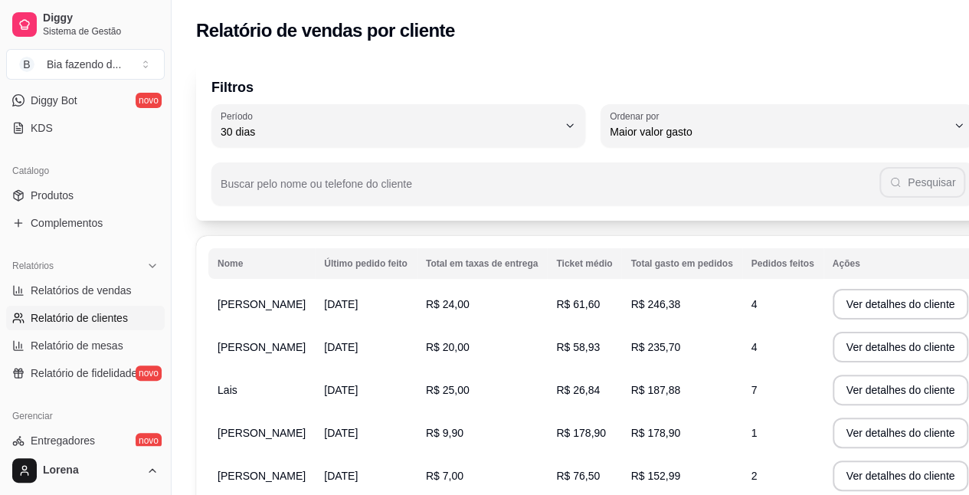
click at [742, 266] on th "Pedidos feitos" at bounding box center [782, 263] width 81 height 31
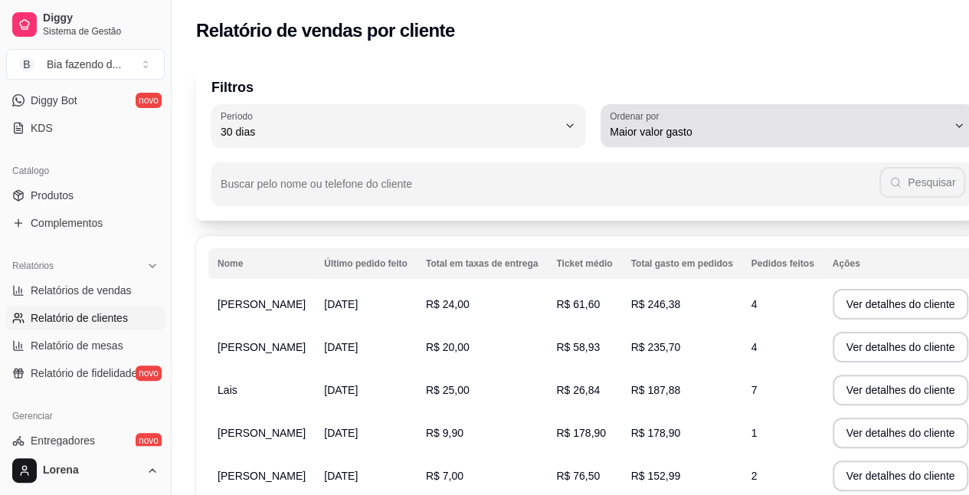
click at [658, 123] on div "Maior valor gasto" at bounding box center [777, 125] width 337 height 31
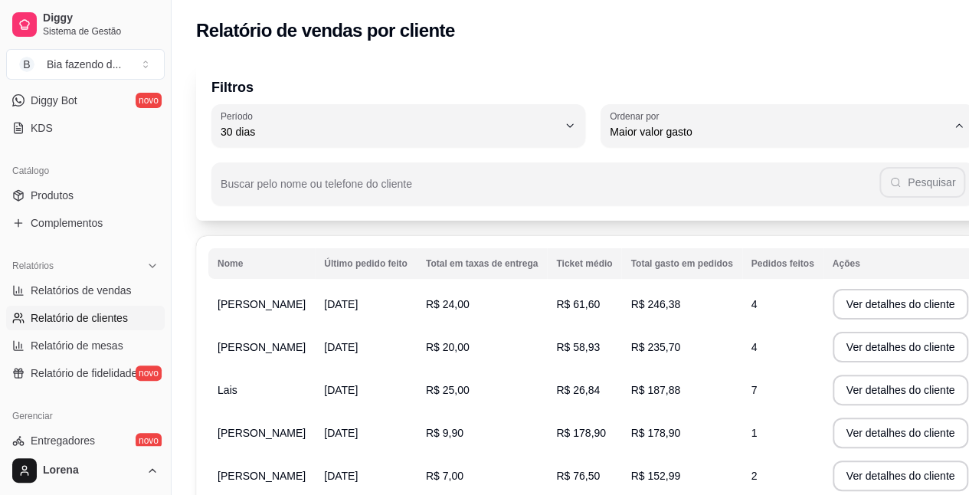
click at [669, 172] on span "Maior número de pedidos" at bounding box center [745, 168] width 299 height 15
type input "HIGHEST_ORDER_COUNT"
select select "HIGHEST_ORDER_COUNT"
click at [222, 305] on span "Lais" at bounding box center [227, 304] width 20 height 12
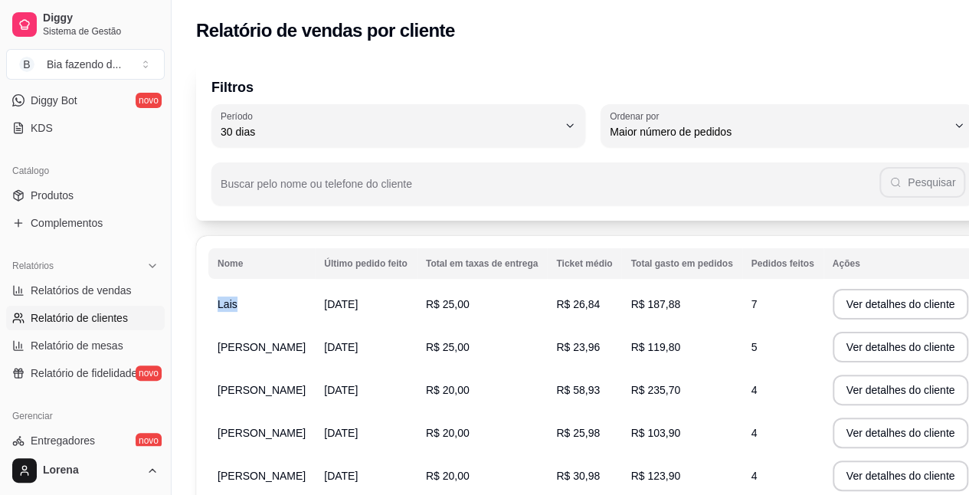
click at [222, 305] on span "Lais" at bounding box center [227, 304] width 20 height 12
click at [381, 312] on td "[DATE]" at bounding box center [366, 304] width 102 height 43
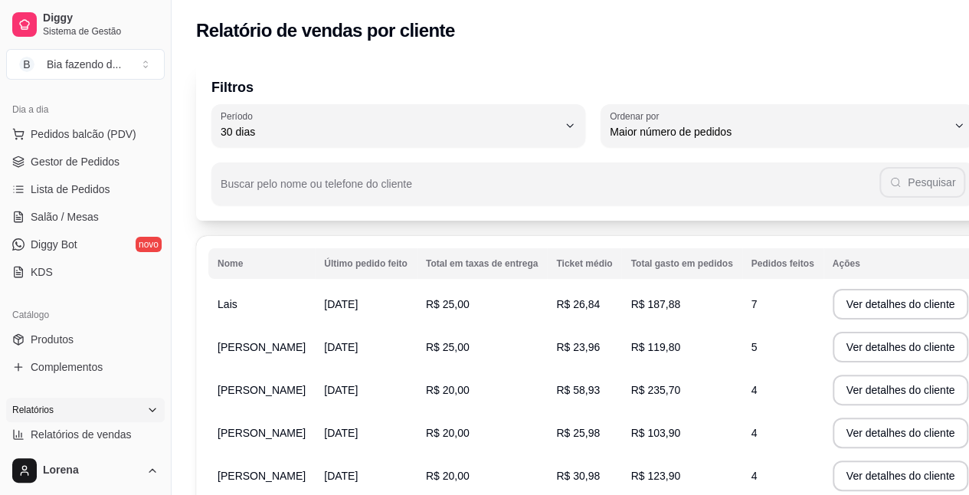
scroll to position [147, 0]
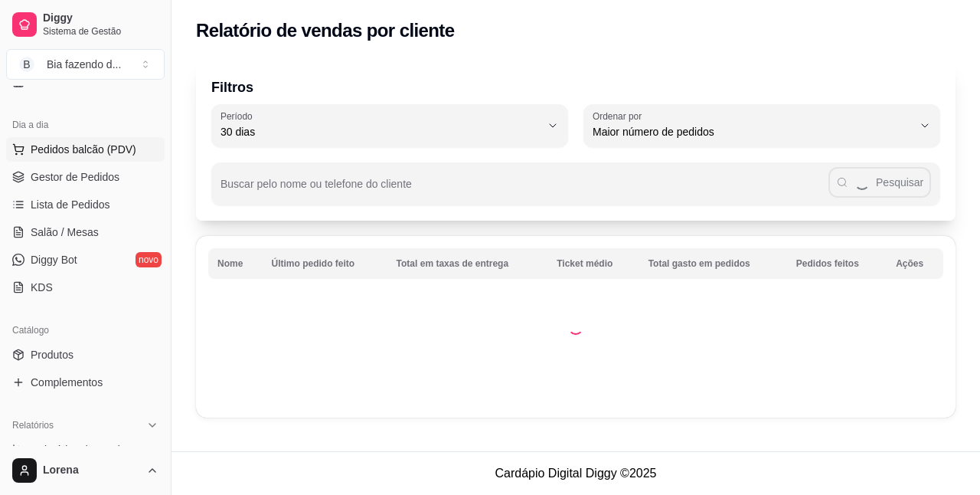
click at [125, 153] on span "Pedidos balcão (PDV)" at bounding box center [84, 149] width 106 height 15
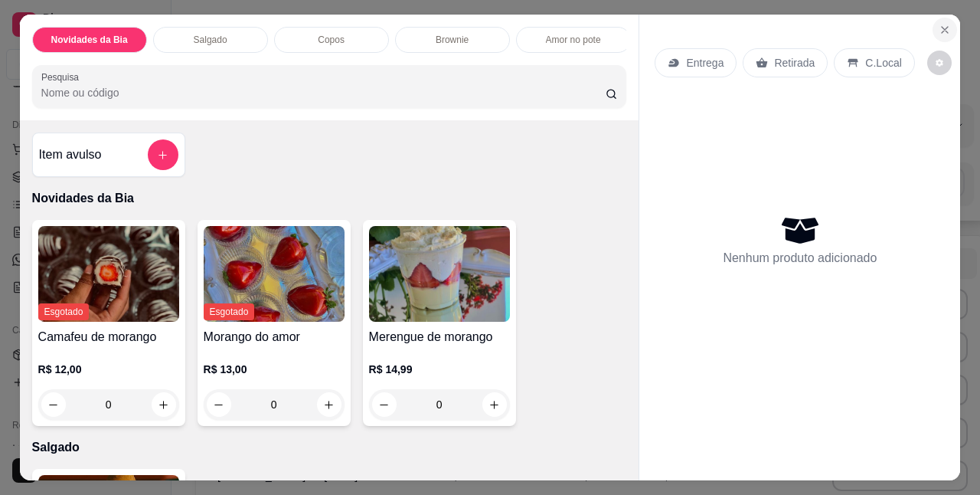
click at [939, 24] on icon "Close" at bounding box center [945, 30] width 12 height 12
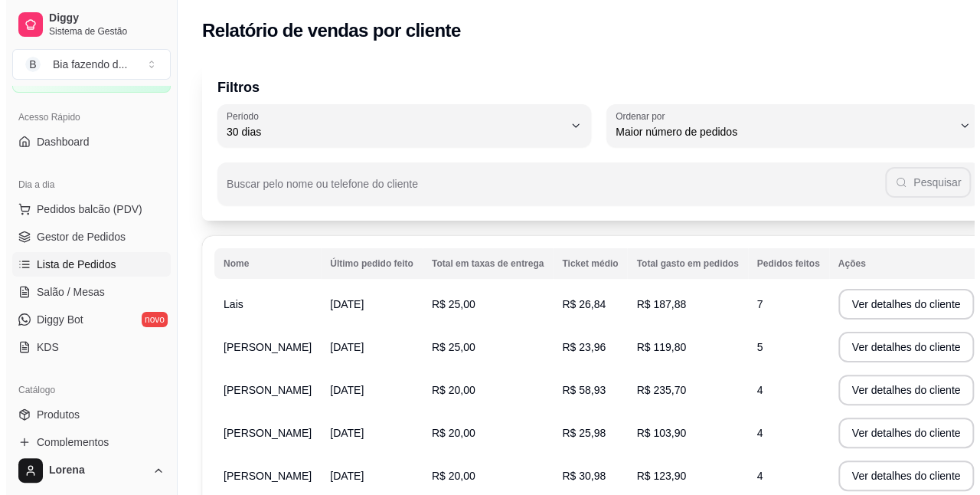
scroll to position [70, 0]
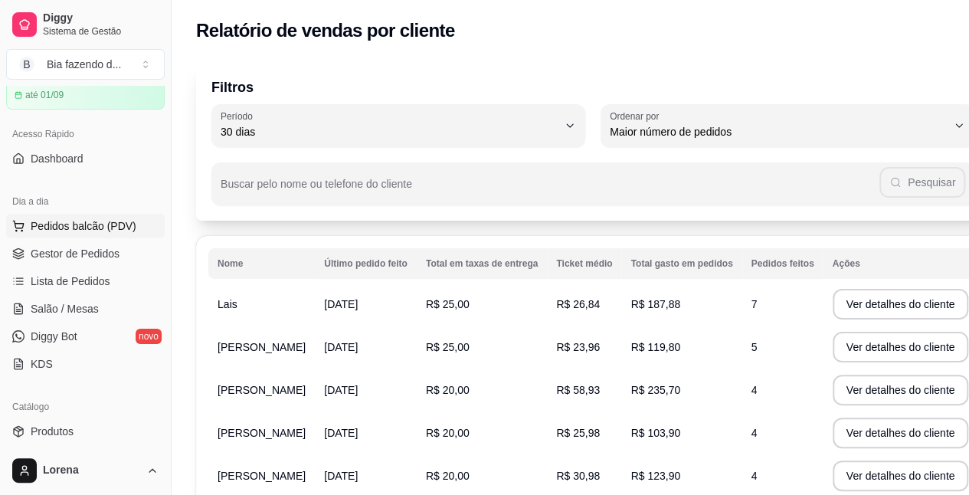
drag, startPoint x: 98, startPoint y: 207, endPoint x: 99, endPoint y: 230, distance: 23.0
click at [99, 207] on div "Dia a dia" at bounding box center [85, 201] width 158 height 25
click at [99, 230] on span "Pedidos balcão (PDV)" at bounding box center [84, 225] width 106 height 15
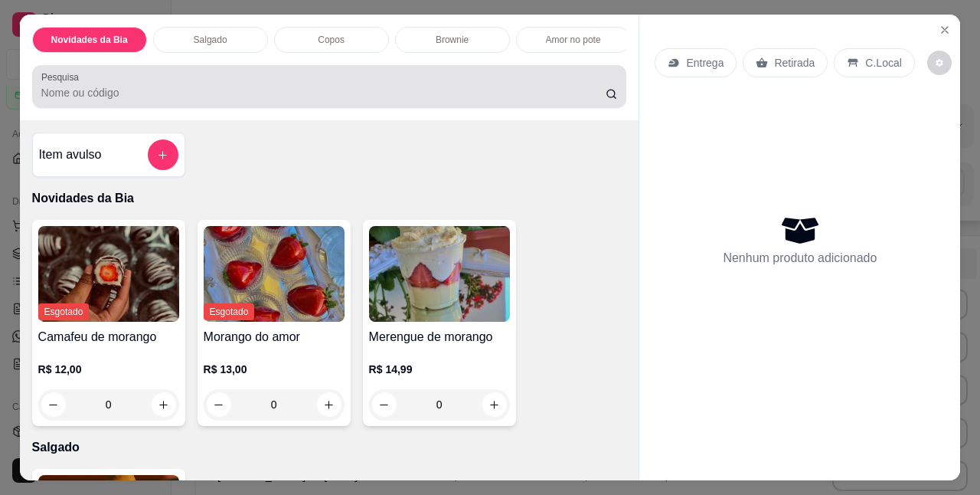
click at [421, 88] on div at bounding box center [329, 86] width 577 height 31
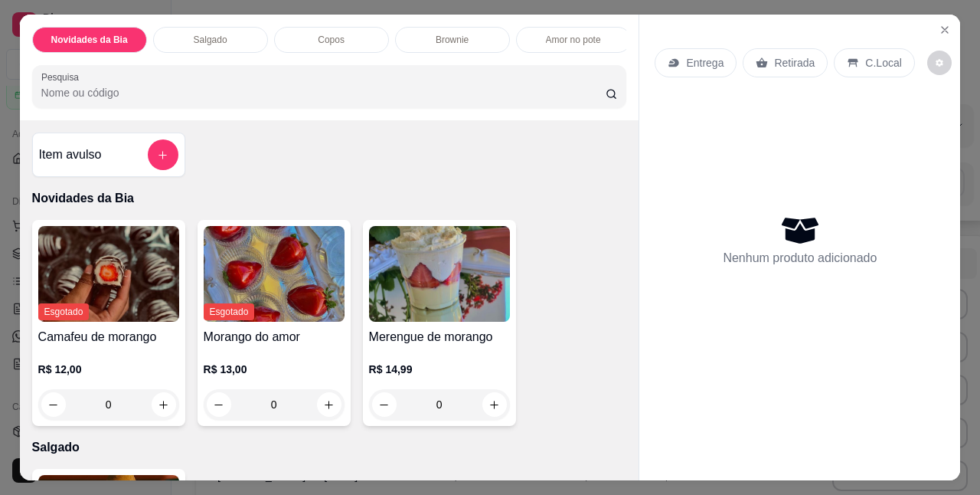
type input "g"
click at [421, 88] on div at bounding box center [329, 86] width 577 height 31
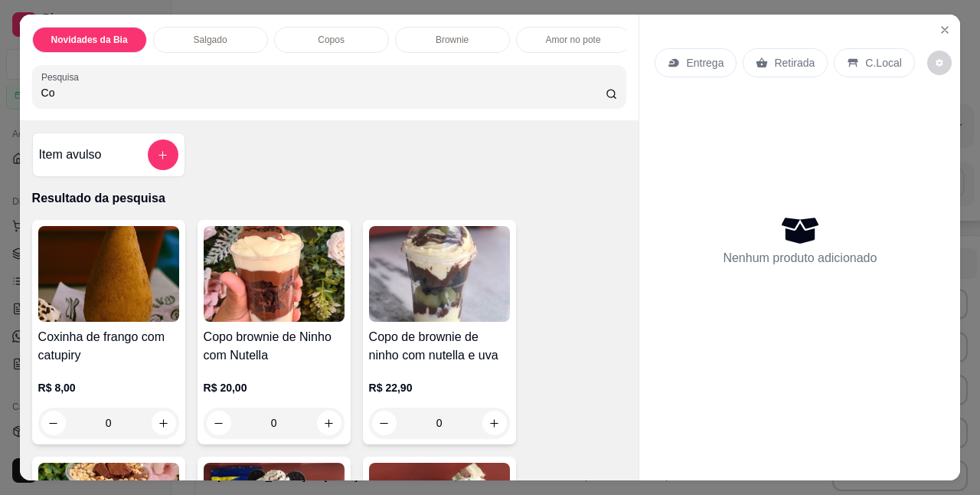
type input "C"
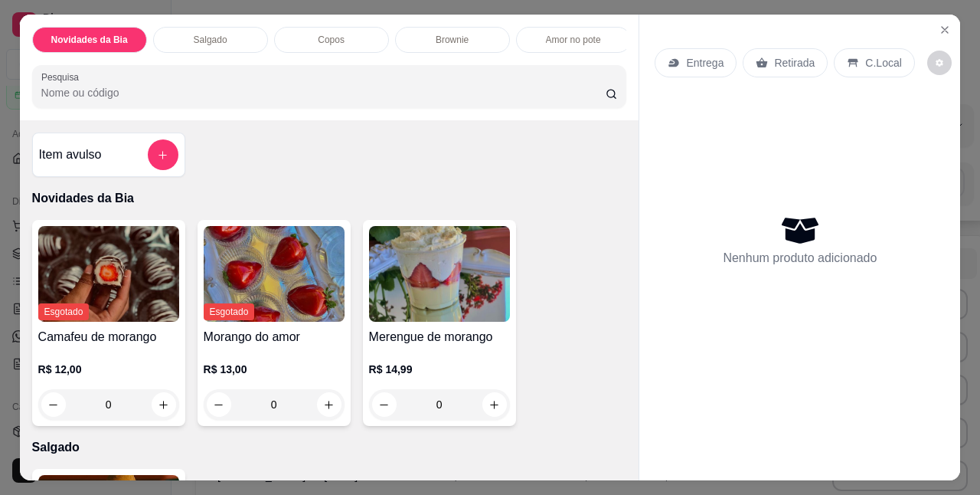
click at [421, 88] on div at bounding box center [329, 86] width 577 height 31
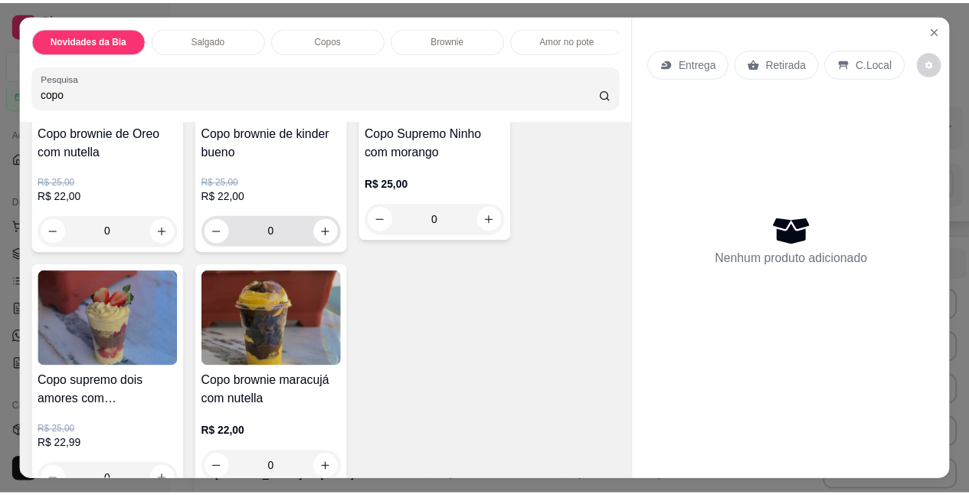
scroll to position [459, 0]
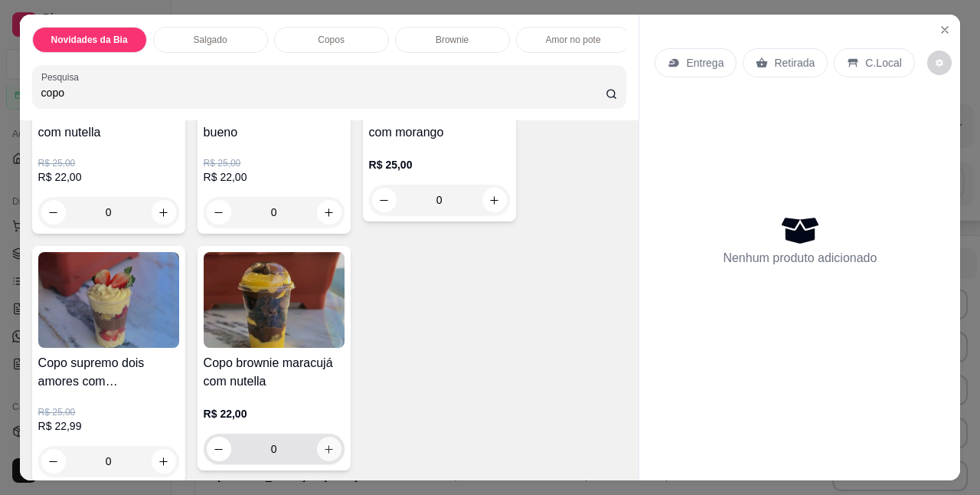
type input "copo"
click at [328, 447] on button "increase-product-quantity" at bounding box center [329, 448] width 25 height 25
type input "1"
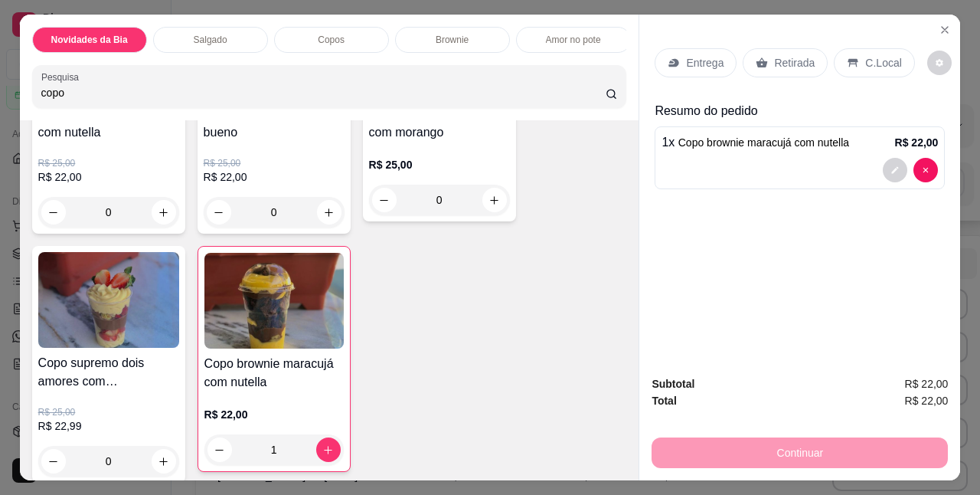
click at [849, 58] on div "C.Local" at bounding box center [874, 62] width 80 height 29
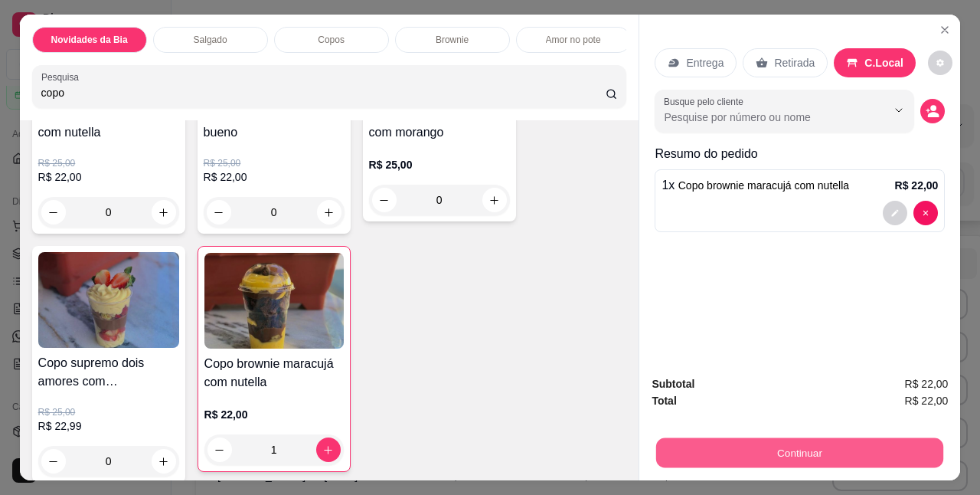
click at [753, 449] on button "Continuar" at bounding box center [799, 452] width 287 height 30
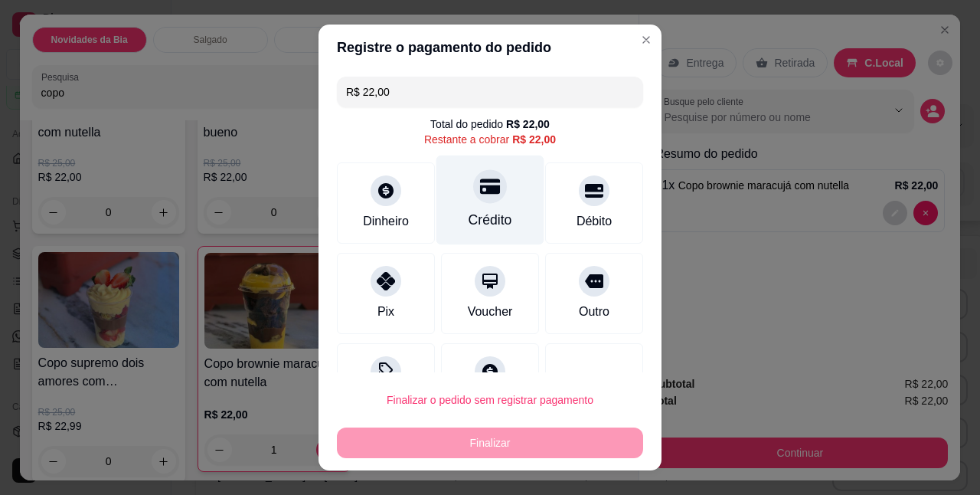
click at [498, 227] on div "Crédito" at bounding box center [490, 200] width 108 height 90
type input "R$ 0,00"
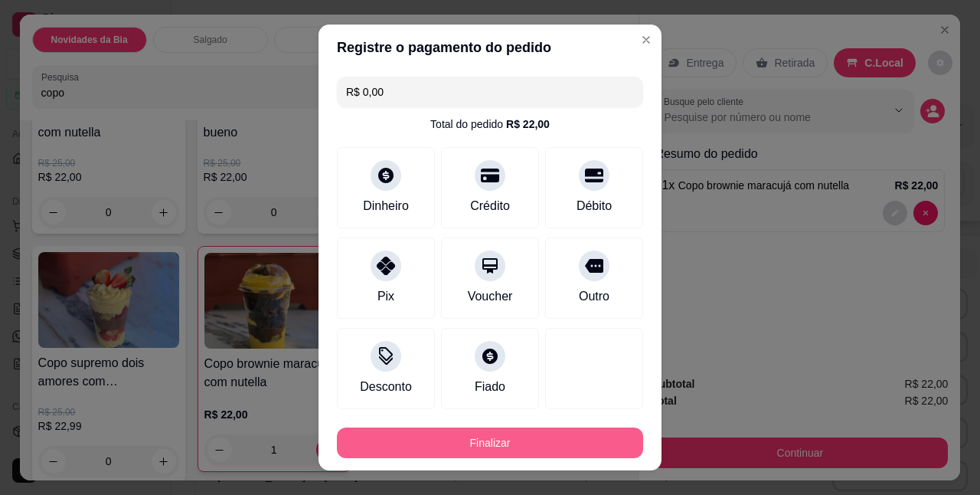
click at [482, 435] on button "Finalizar" at bounding box center [490, 442] width 306 height 31
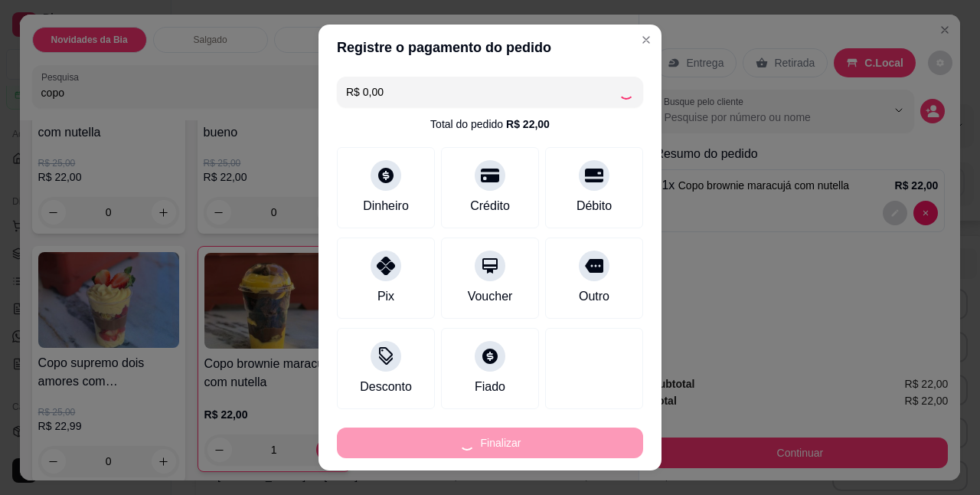
type input "0"
type input "-R$ 22,00"
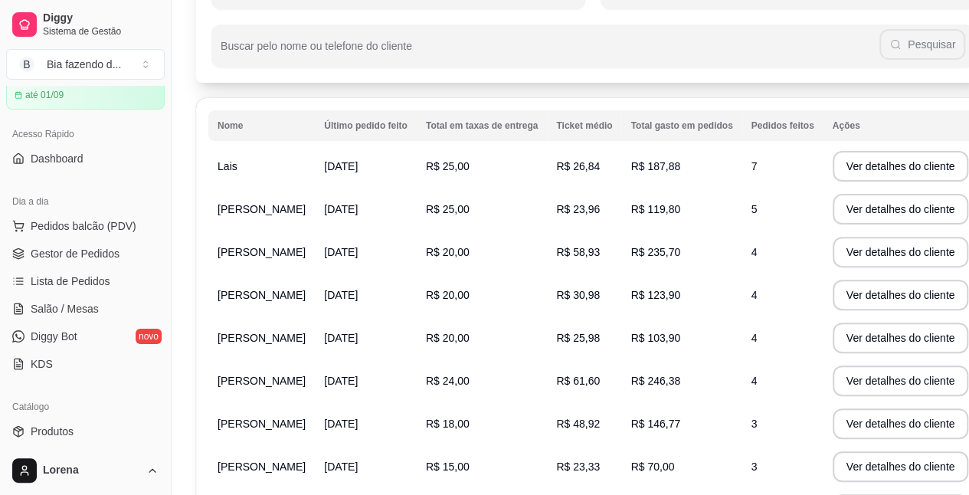
scroll to position [153, 0]
